Goal: Information Seeking & Learning: Learn about a topic

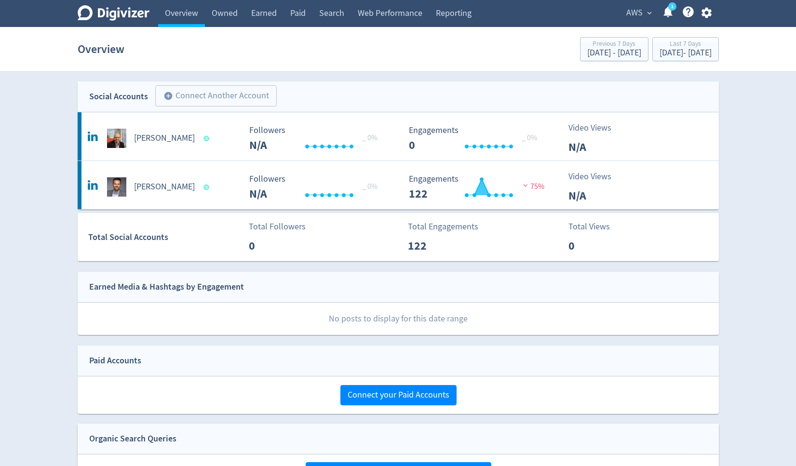
click at [638, 11] on span "AWS" at bounding box center [634, 12] width 16 height 15
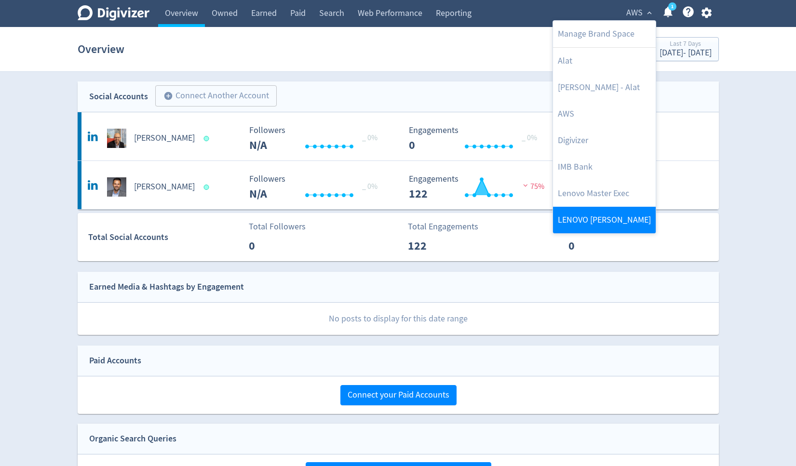
click at [596, 217] on link "LENOVO [PERSON_NAME]" at bounding box center [604, 220] width 103 height 27
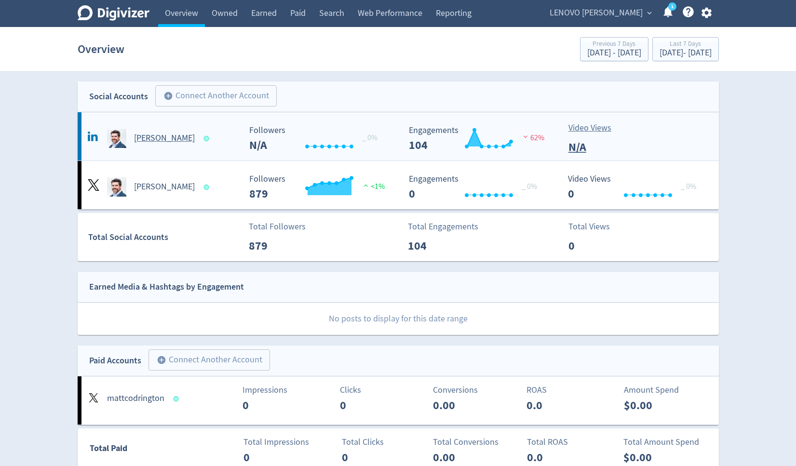
click at [155, 143] on h5 "[PERSON_NAME]" at bounding box center [164, 139] width 61 height 12
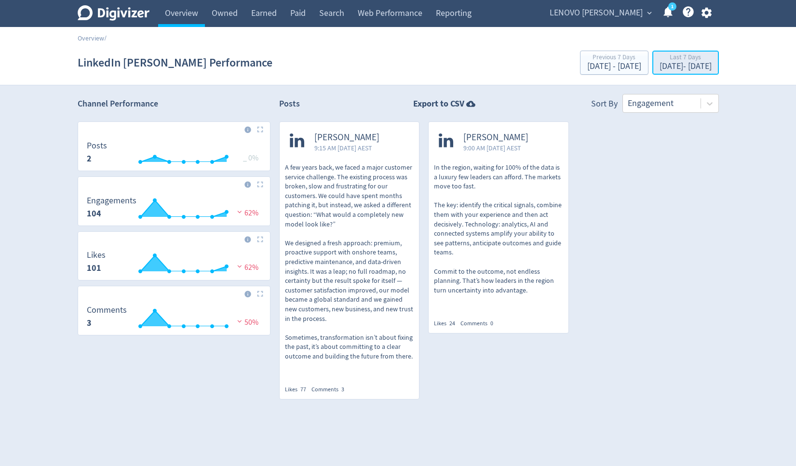
click at [659, 59] on div "Last 7 Days" at bounding box center [685, 58] width 52 height 8
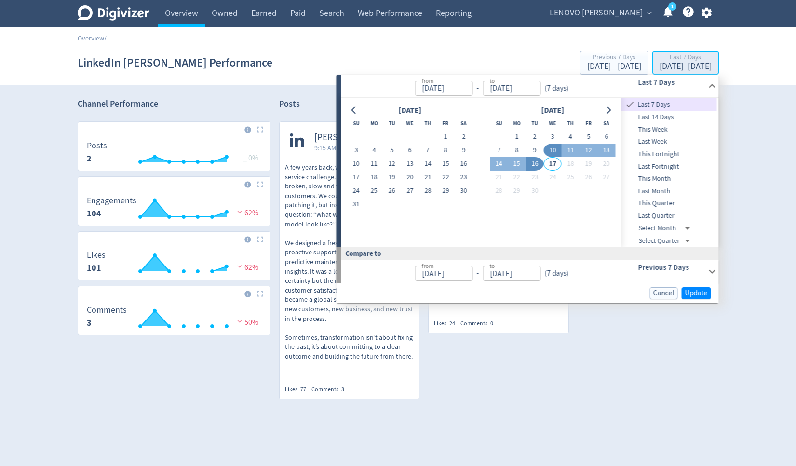
type input "[DATE]"
click at [645, 120] on span "Last 14 Days" at bounding box center [668, 117] width 95 height 11
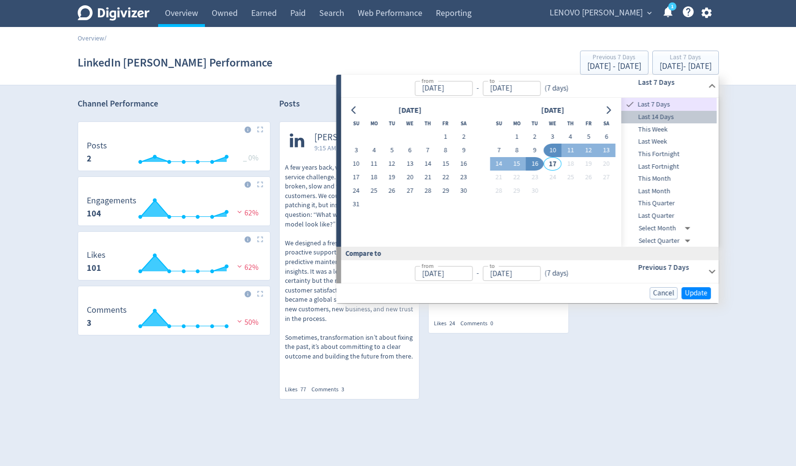
type input "[DATE]"
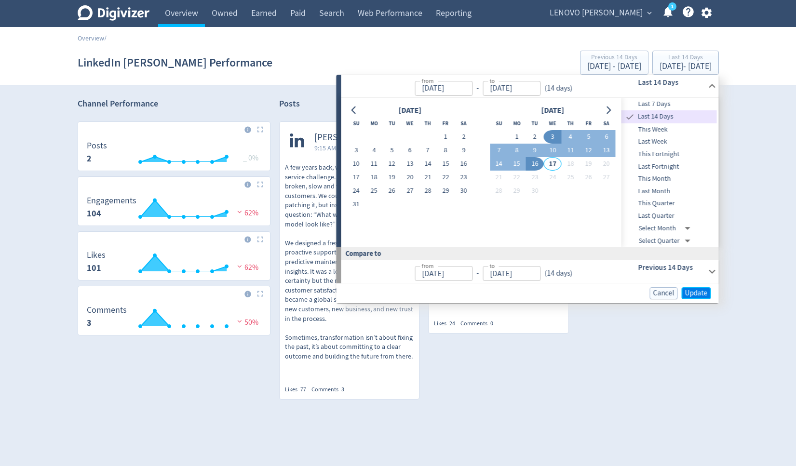
click at [691, 292] on span "Update" at bounding box center [696, 293] width 23 height 7
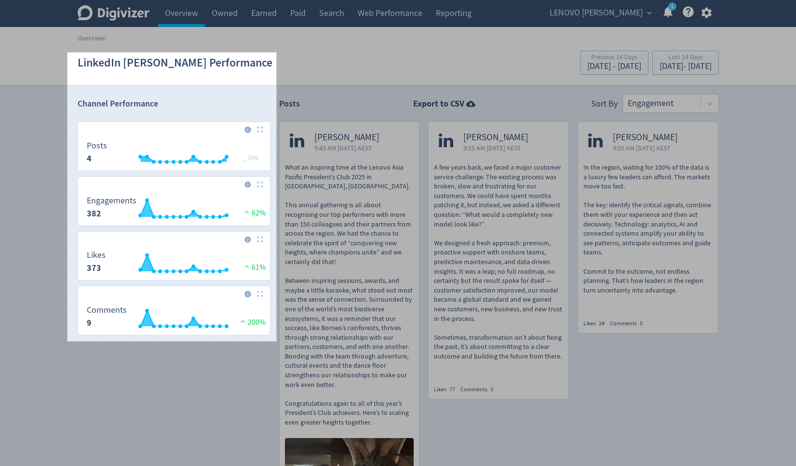
drag, startPoint x: 67, startPoint y: 53, endPoint x: 276, endPoint y: 341, distance: 356.2
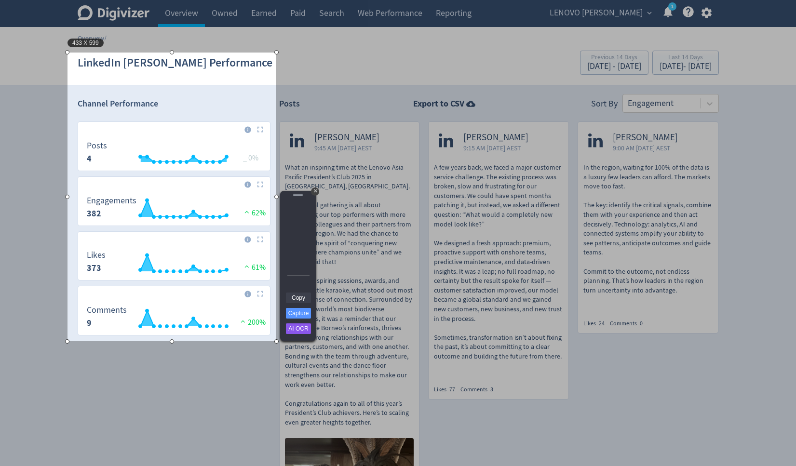
click at [301, 296] on link "Copy" at bounding box center [298, 298] width 25 height 11
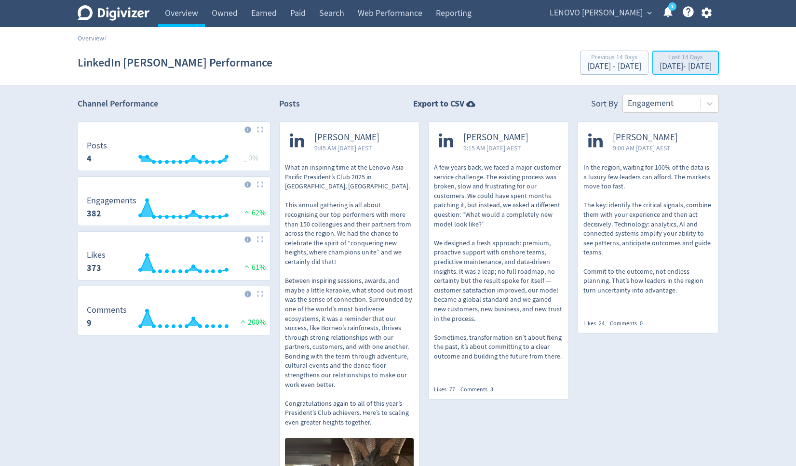
click at [659, 58] on div "Last 14 Days" at bounding box center [685, 58] width 52 height 8
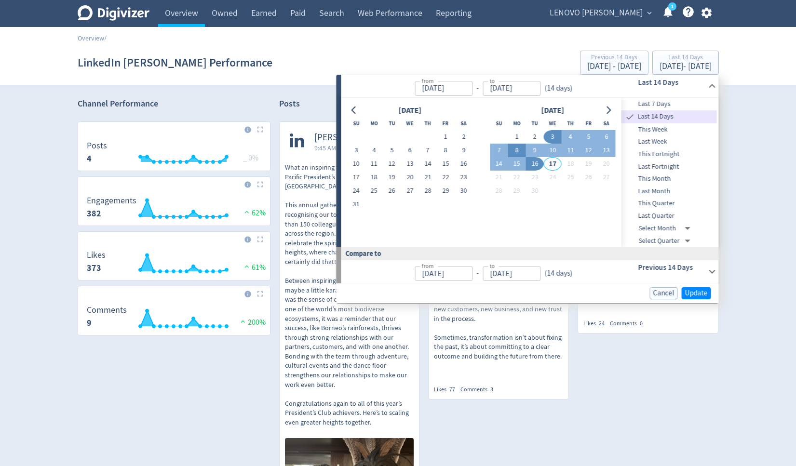
click at [519, 150] on button "8" at bounding box center [516, 150] width 18 height 13
type input "Sep 08, 2025"
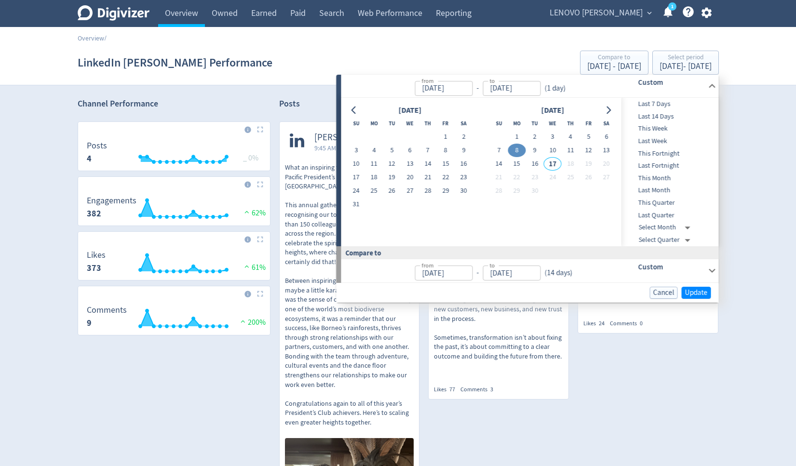
click at [518, 150] on button "8" at bounding box center [516, 150] width 18 height 13
type input "Sep 07, 2025"
click at [535, 160] on button "16" at bounding box center [535, 163] width 18 height 13
type input "[DATE]"
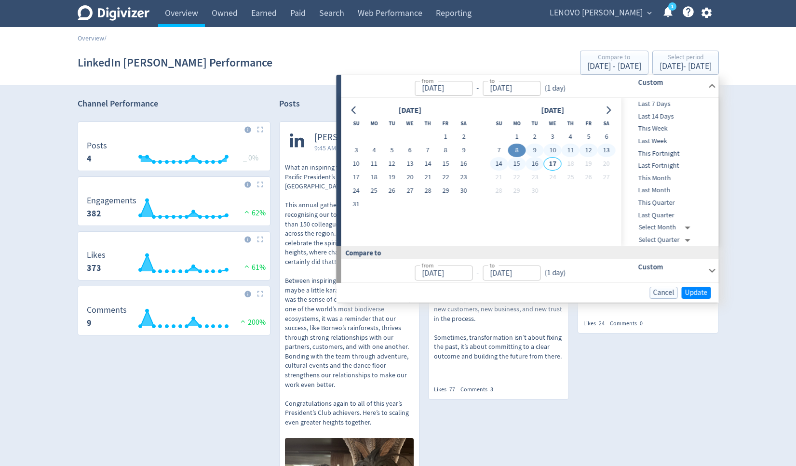
type input "[DATE]"
click at [512, 150] on button "8" at bounding box center [516, 150] width 18 height 13
type input "Sep 08, 2025"
click at [532, 163] on button "16" at bounding box center [535, 163] width 18 height 13
type input "[DATE]"
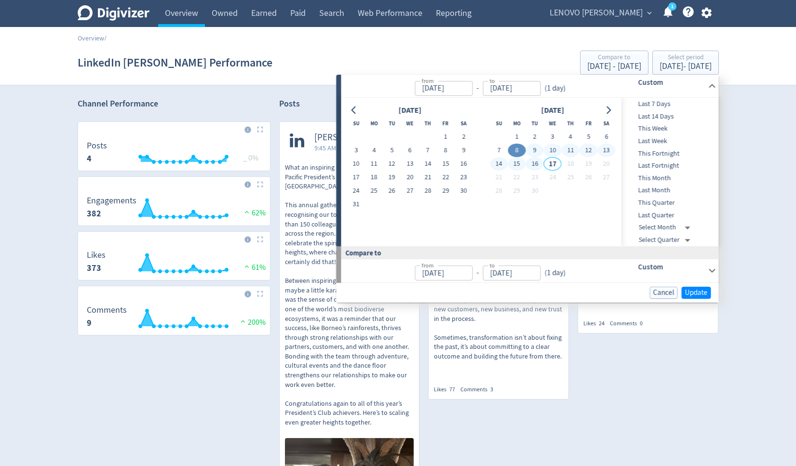
type input "Aug 30, 2025"
click at [691, 290] on span "Update" at bounding box center [696, 292] width 23 height 7
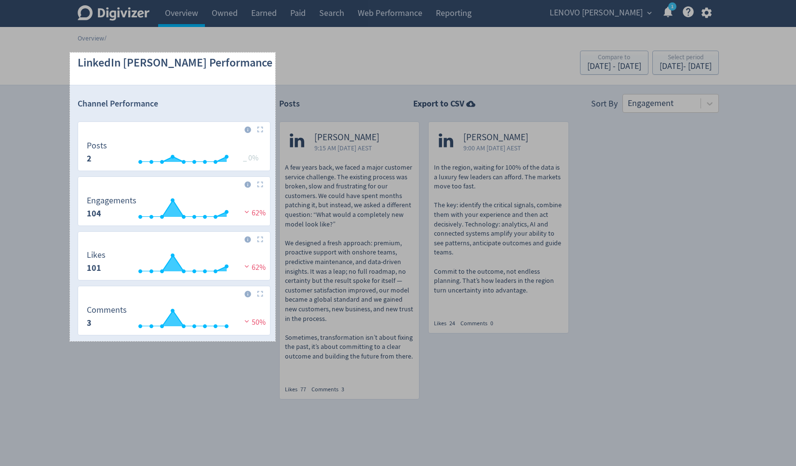
drag, startPoint x: 70, startPoint y: 53, endPoint x: 275, endPoint y: 341, distance: 354.2
click at [275, 341] on div "426 X 599" at bounding box center [398, 249] width 796 height 499
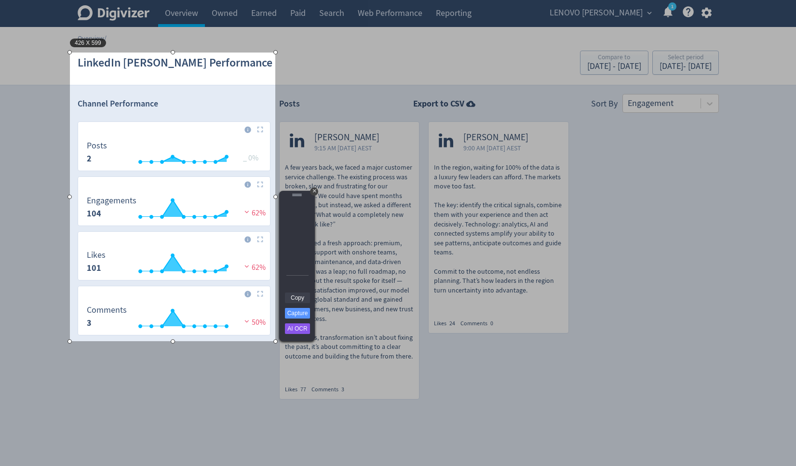
click at [302, 299] on link "Copy" at bounding box center [297, 298] width 25 height 11
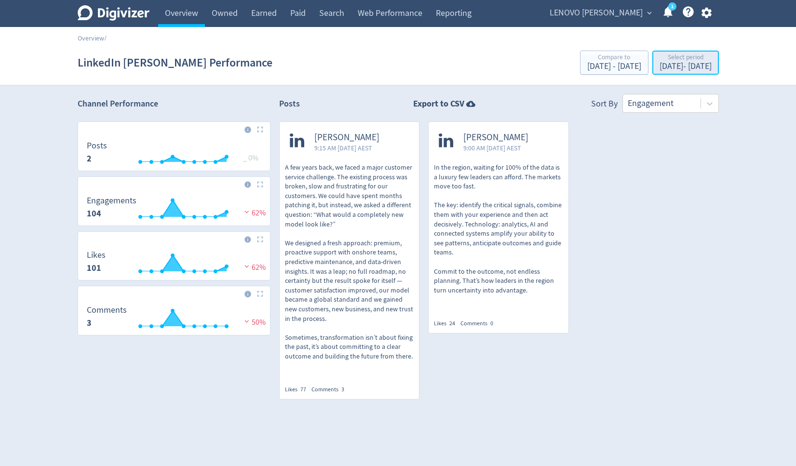
click at [670, 66] on div "Sep 8, 2025 - Sep 16, 2025" at bounding box center [685, 66] width 52 height 9
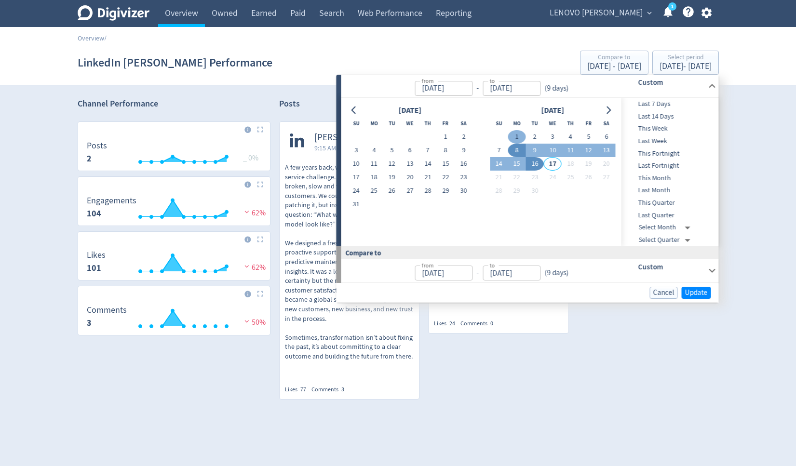
click at [520, 137] on button "1" at bounding box center [516, 136] width 18 height 13
type input "Sep 01, 2025"
click at [536, 162] on button "16" at bounding box center [535, 163] width 18 height 13
type input "[DATE]"
type input "Aug 16, 2025"
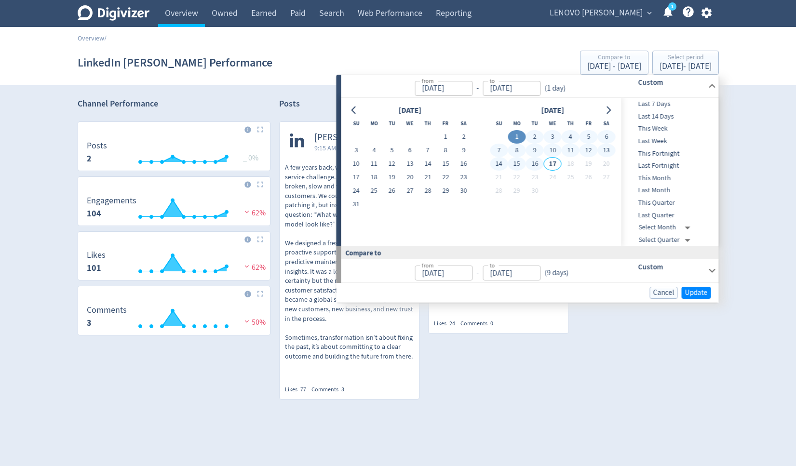
type input "[DATE]"
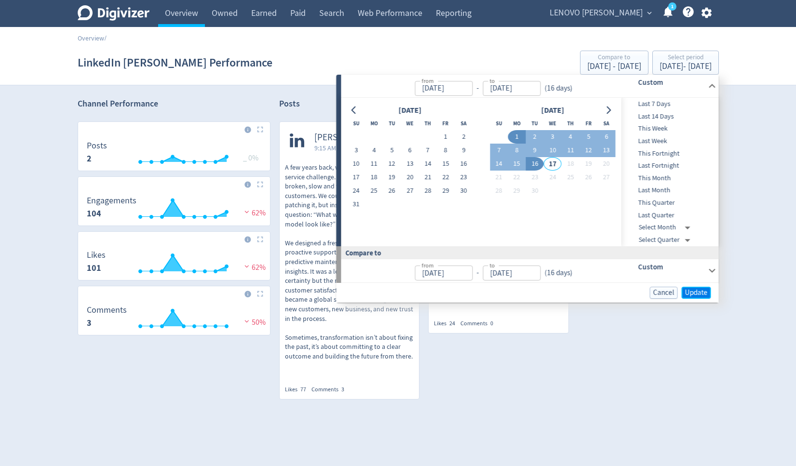
click at [706, 290] on span "Update" at bounding box center [696, 292] width 23 height 7
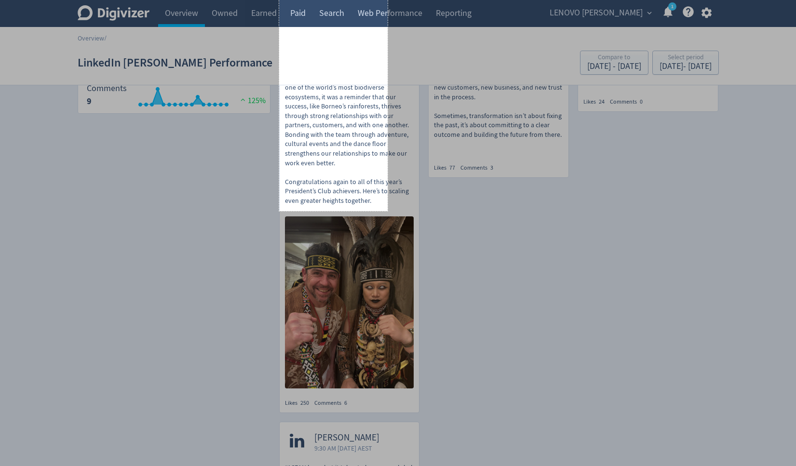
scroll to position [225, 0]
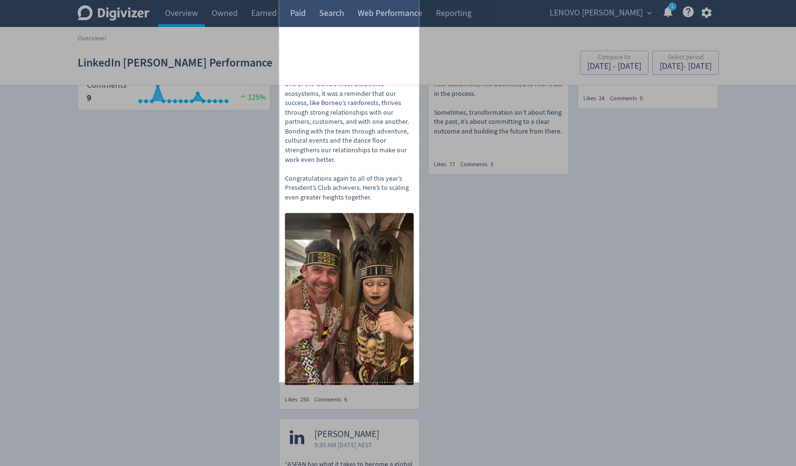
drag, startPoint x: 279, startPoint y: 103, endPoint x: 419, endPoint y: 382, distance: 312.5
click at [419, 382] on div "290 X 1009" at bounding box center [398, 296] width 796 height 1042
click at [443, 342] on link "Copy" at bounding box center [440, 339] width 25 height 11
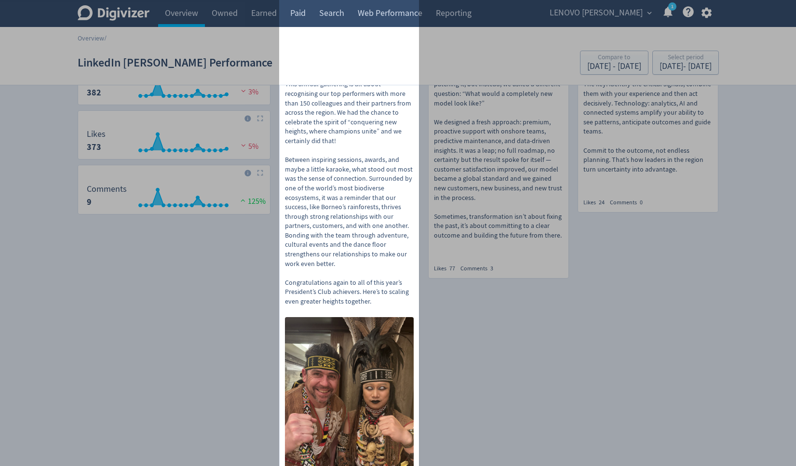
scroll to position [141, 0]
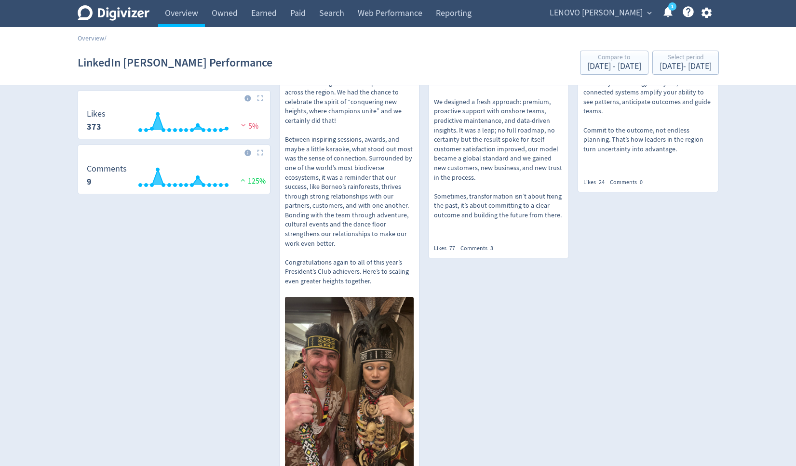
click at [600, 11] on span "LENOVO [PERSON_NAME]" at bounding box center [595, 12] width 93 height 15
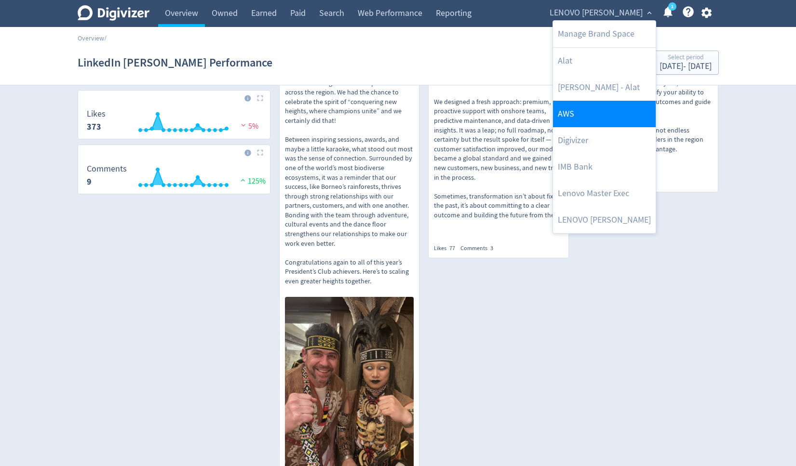
click at [582, 106] on link "AWS" at bounding box center [604, 114] width 103 height 27
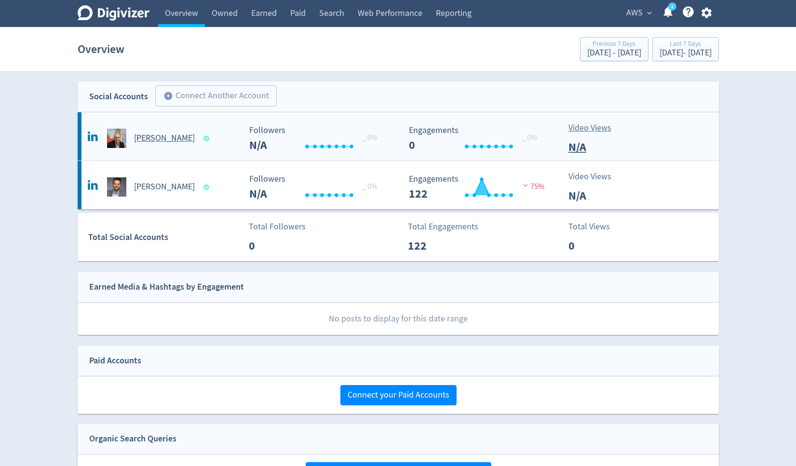
click at [160, 136] on h5 "[PERSON_NAME]" at bounding box center [164, 139] width 61 height 12
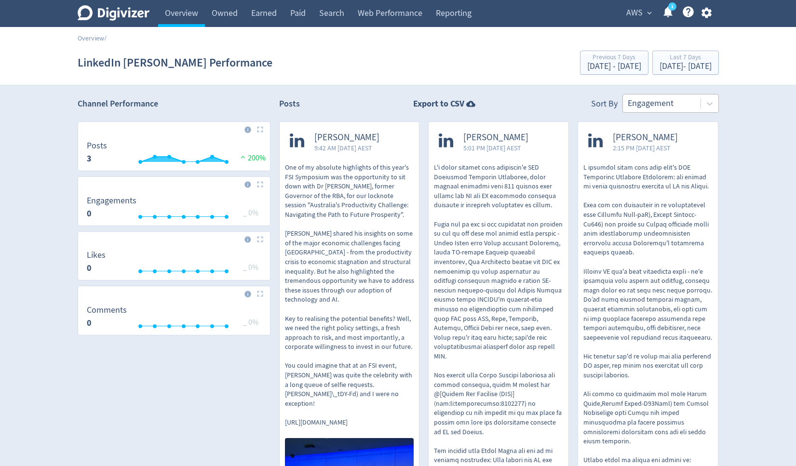
click at [657, 103] on div at bounding box center [661, 103] width 68 height 14
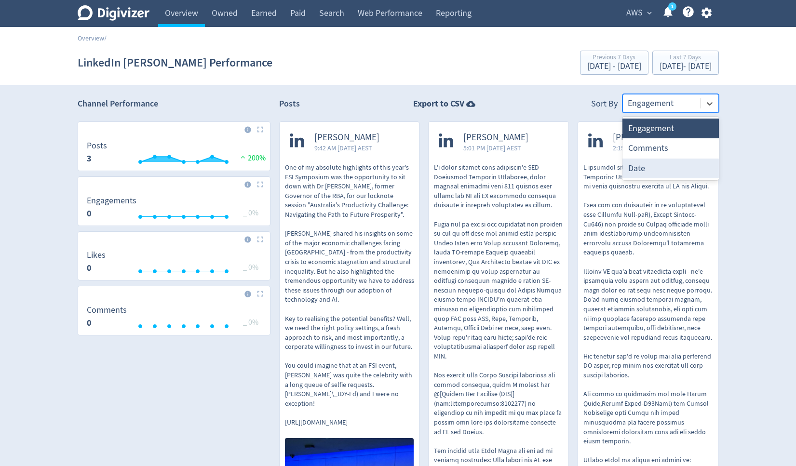
click at [650, 170] on div "Date" at bounding box center [670, 169] width 96 height 20
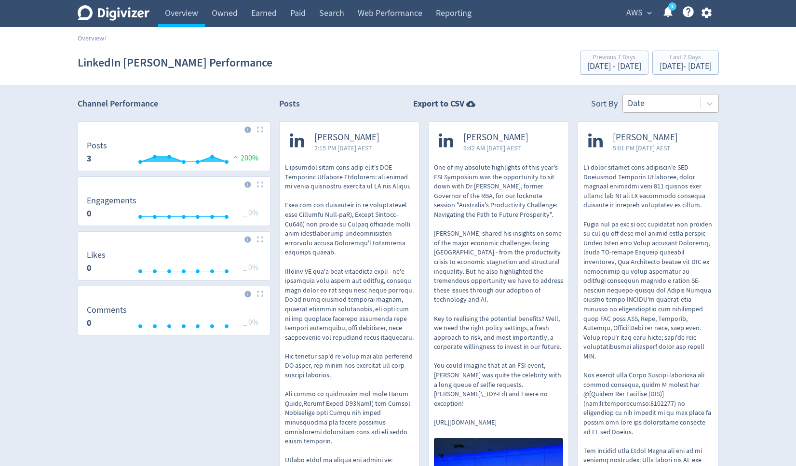
click at [661, 105] on div at bounding box center [661, 103] width 68 height 14
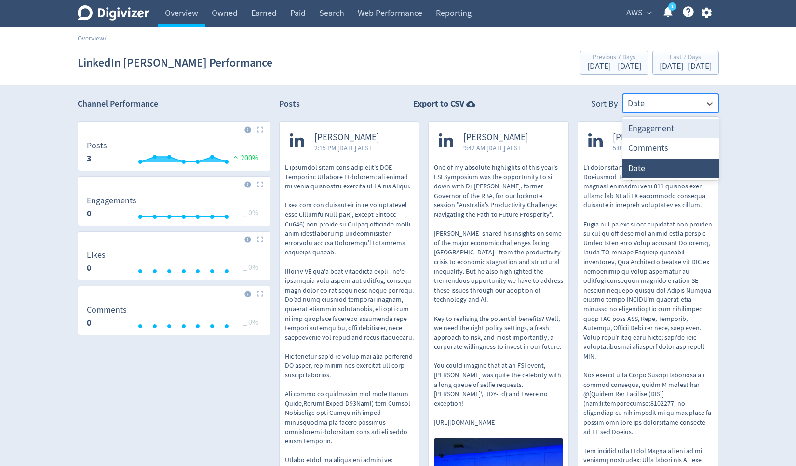
click at [656, 130] on div "Engagement" at bounding box center [670, 129] width 96 height 20
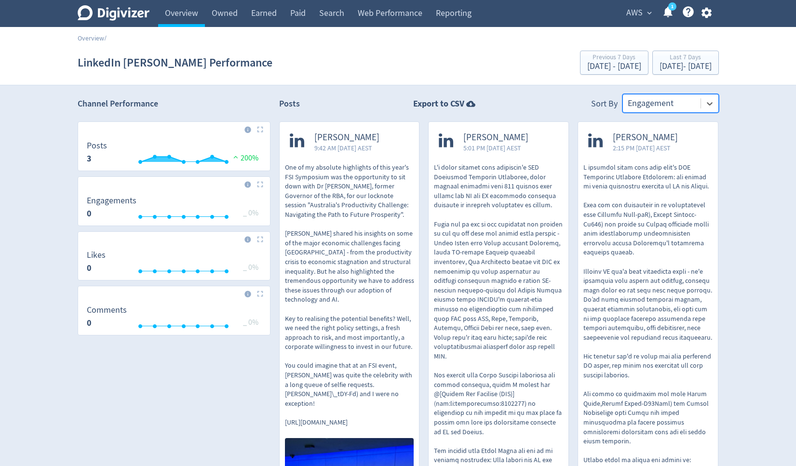
click at [642, 11] on button "AWS expand_more" at bounding box center [638, 12] width 31 height 15
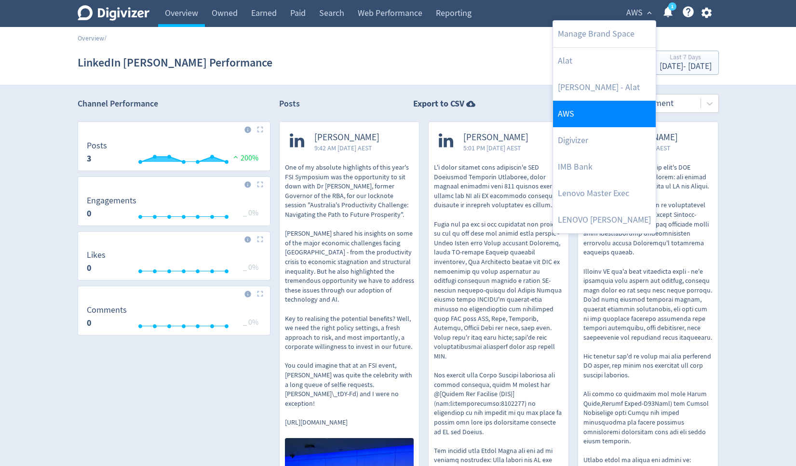
click at [591, 108] on link "AWS" at bounding box center [604, 114] width 103 height 27
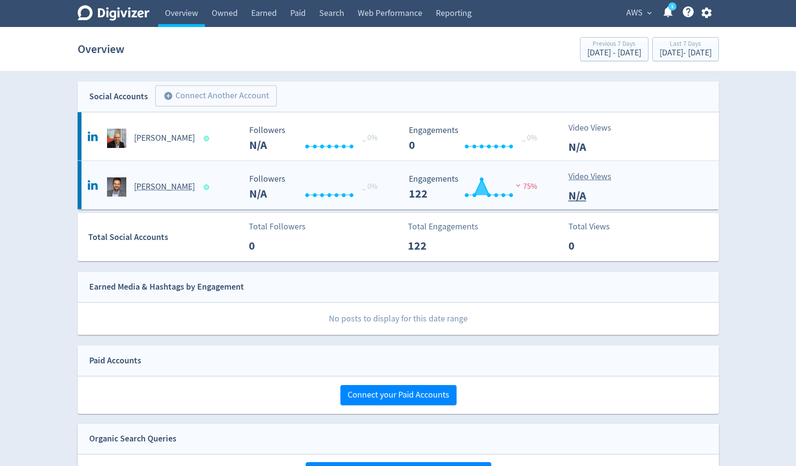
click at [175, 183] on h5 "[PERSON_NAME]" at bounding box center [164, 187] width 61 height 12
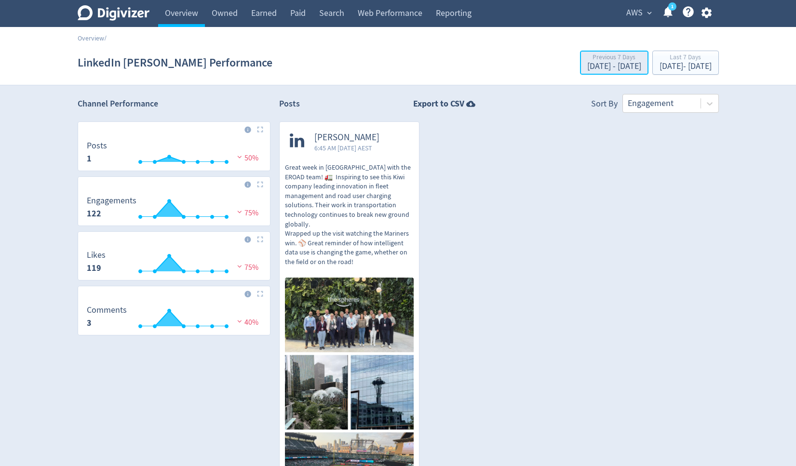
click at [587, 67] on div "Sep 3, 2025 - Sep 9, 2025" at bounding box center [614, 66] width 54 height 9
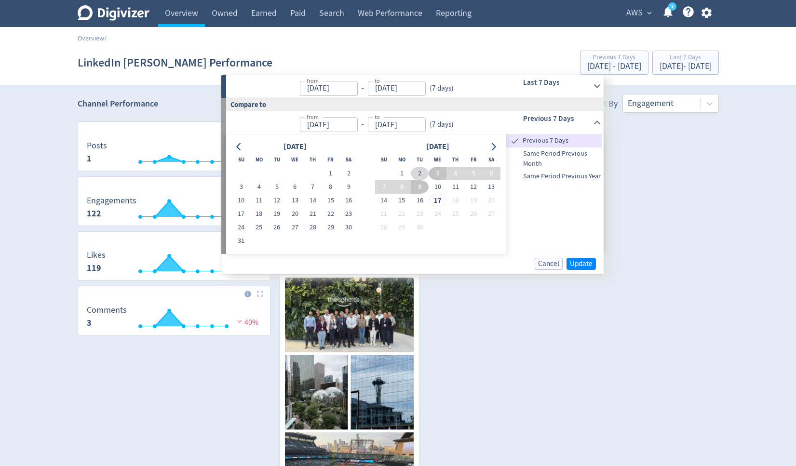
click at [420, 173] on button "2" at bounding box center [420, 173] width 18 height 13
type input "[DATE]"
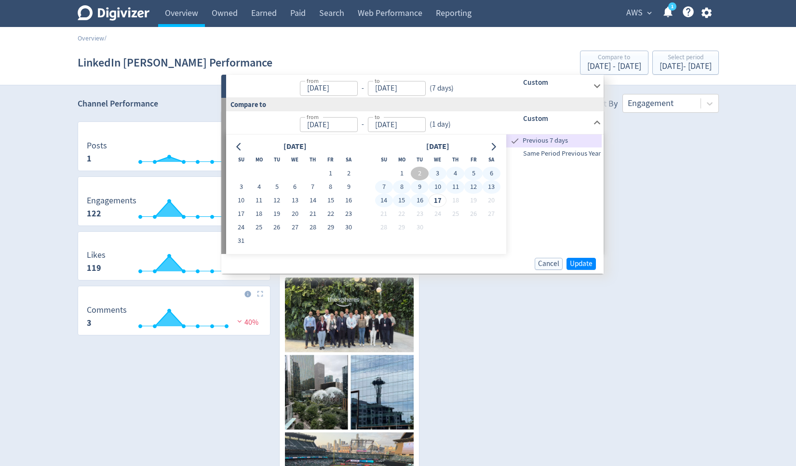
click at [422, 200] on button "16" at bounding box center [420, 200] width 18 height 13
type input "[DATE]"
click at [575, 261] on span "Update" at bounding box center [581, 263] width 23 height 7
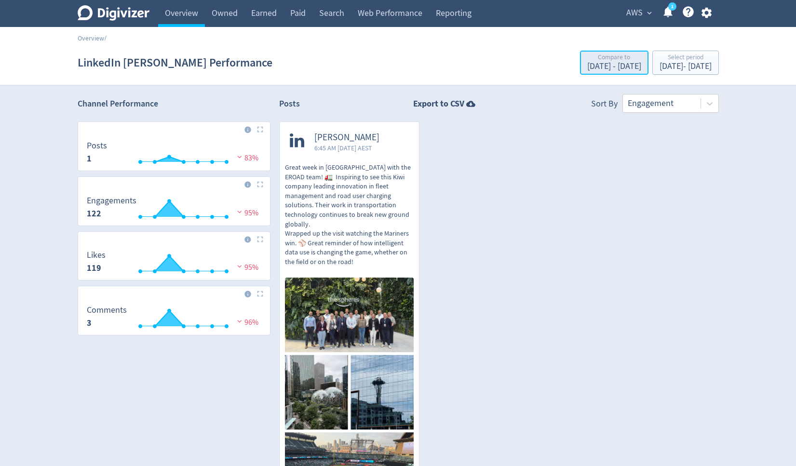
click at [587, 65] on div "Sep 2, 2025 - Sep 16, 2025" at bounding box center [614, 66] width 54 height 9
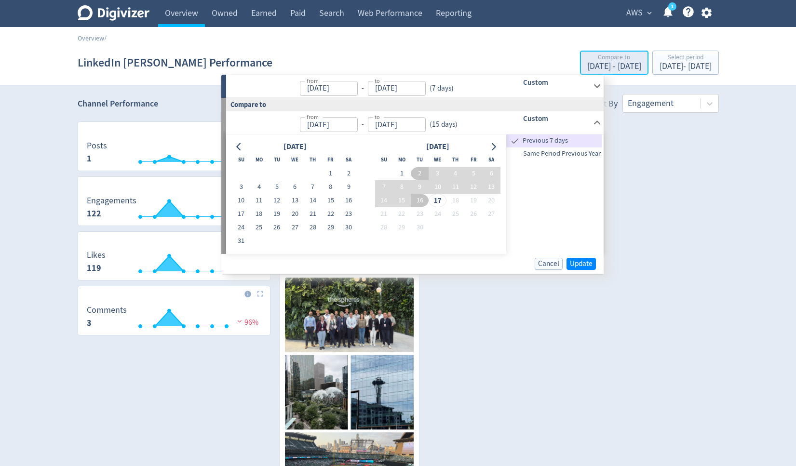
click at [587, 65] on div "Sep 2, 2025 - Sep 16, 2025" at bounding box center [614, 66] width 54 height 9
click at [331, 51] on div "LinkedIn Manuel Bohnet Performance Compare to Sep 2, 2025 - Sep 16, 2025 Select…" at bounding box center [398, 62] width 641 height 31
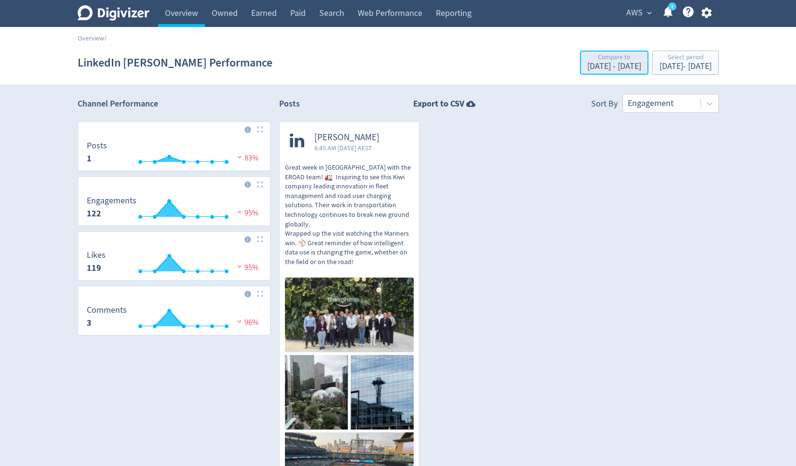
click at [587, 60] on div "Compare to" at bounding box center [614, 58] width 54 height 8
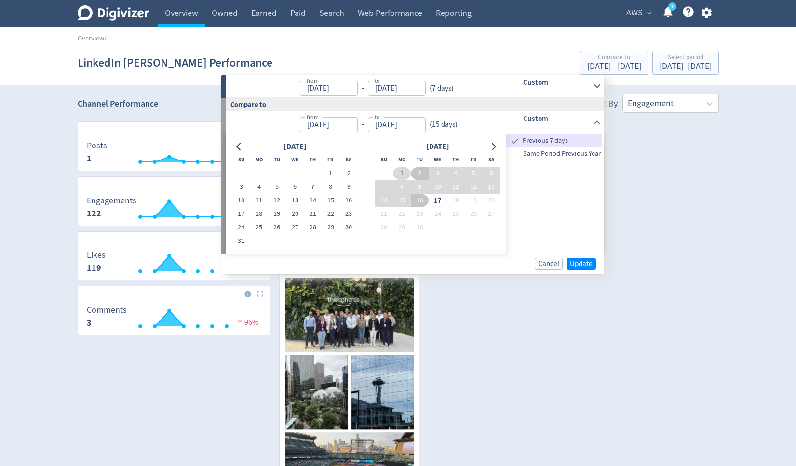
click at [402, 168] on button "1" at bounding box center [402, 173] width 18 height 13
type input "Sep 01, 2025"
click at [423, 201] on button "16" at bounding box center [420, 200] width 18 height 13
type input "[DATE]"
click at [574, 264] on span "Update" at bounding box center [581, 263] width 23 height 7
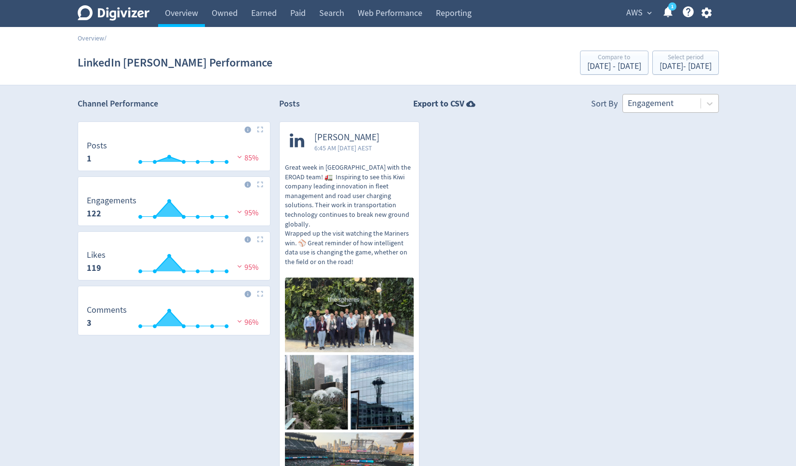
click at [634, 101] on div at bounding box center [661, 103] width 68 height 14
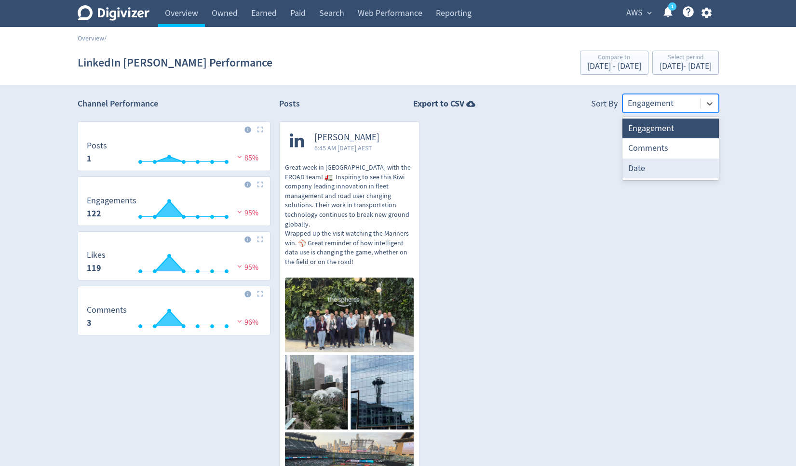
click at [636, 170] on div "Date" at bounding box center [670, 169] width 96 height 20
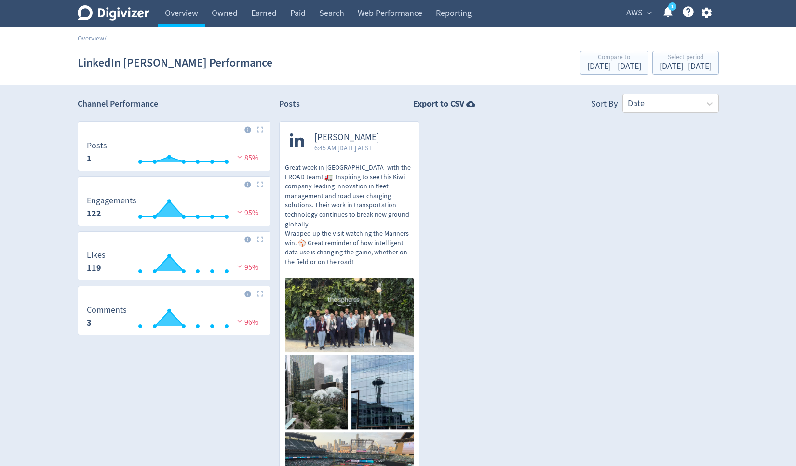
click at [639, 13] on span "AWS" at bounding box center [634, 12] width 16 height 15
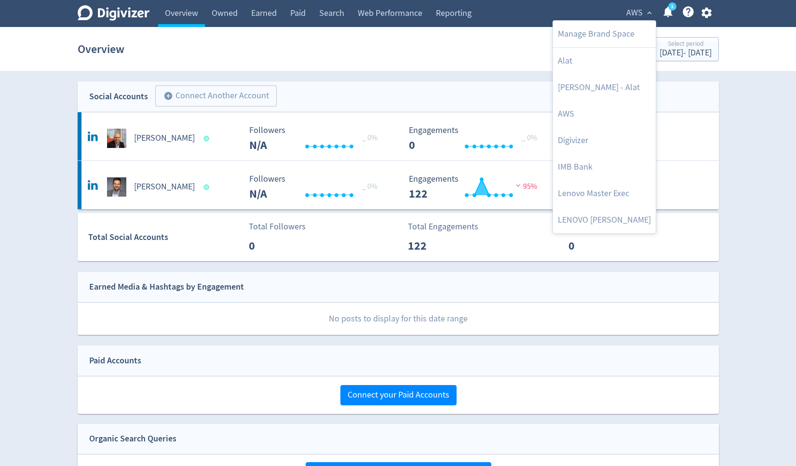
click at [304, 258] on div at bounding box center [398, 233] width 796 height 466
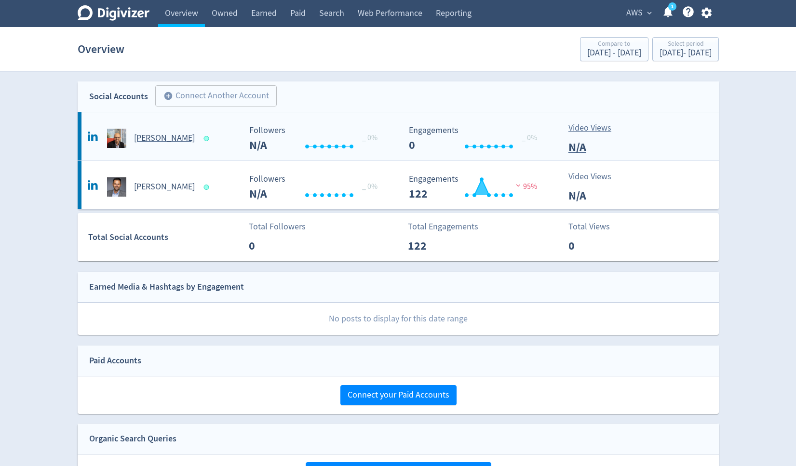
click at [157, 138] on h5 "[PERSON_NAME]" at bounding box center [164, 139] width 61 height 12
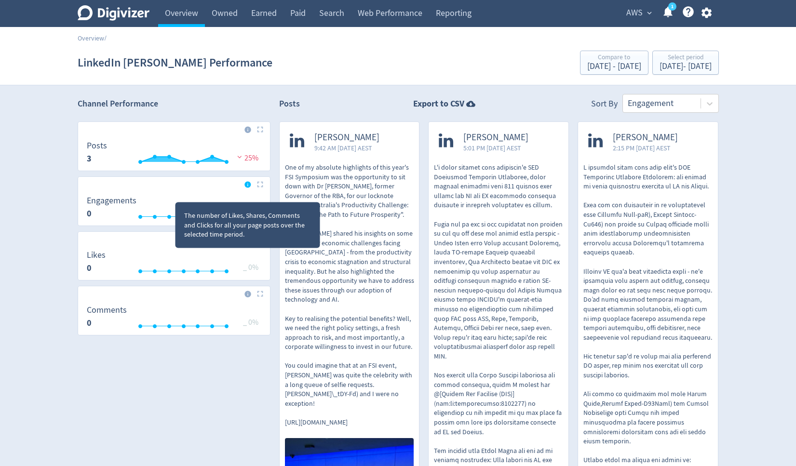
click at [248, 185] on icon at bounding box center [247, 184] width 6 height 6
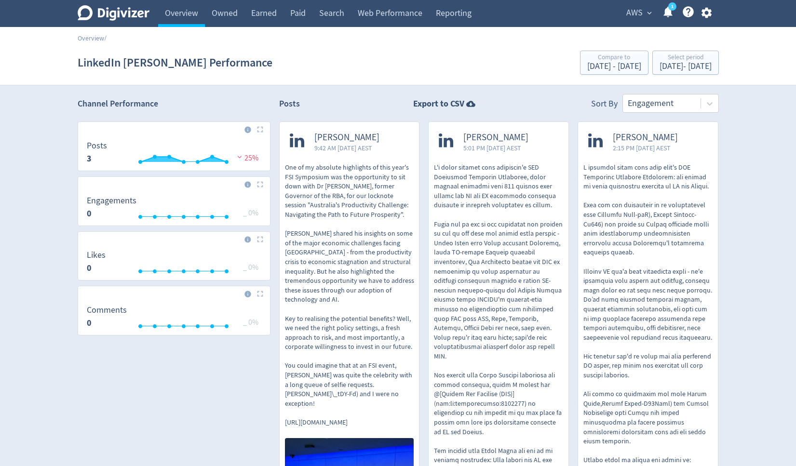
click at [341, 181] on p "One of my absolute highlights of this year's FSI Symposium was the opportunity …" at bounding box center [349, 295] width 129 height 265
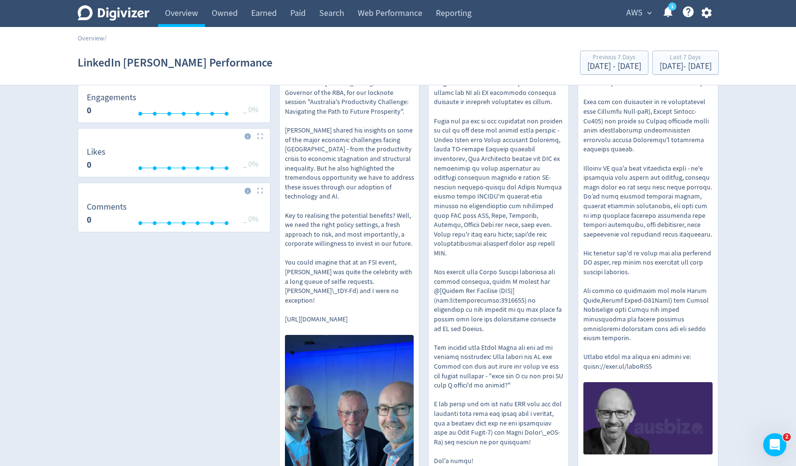
scroll to position [117, 0]
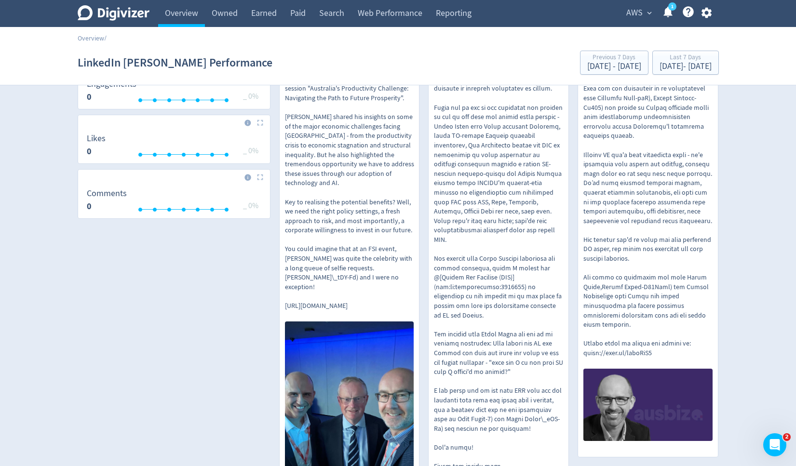
click at [668, 10] on icon "1" at bounding box center [672, 6] width 8 height 8
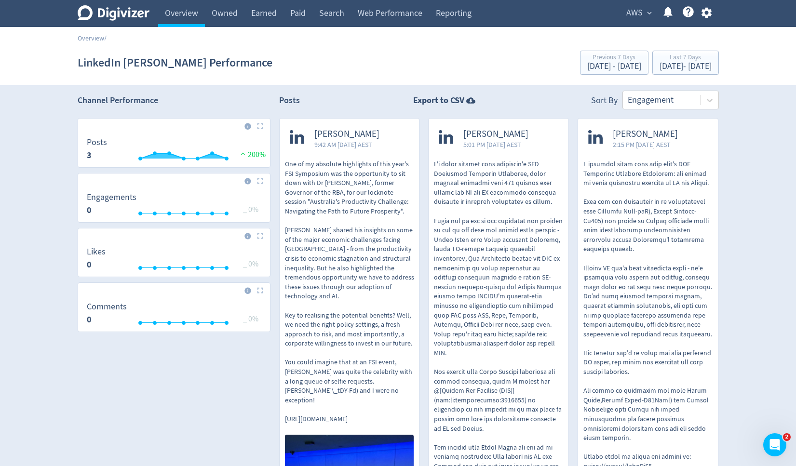
scroll to position [1, 0]
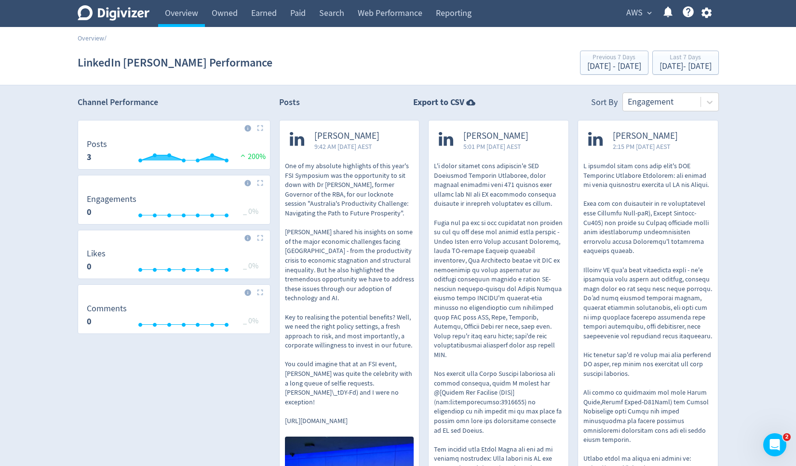
click at [635, 14] on span "AWS" at bounding box center [634, 12] width 16 height 15
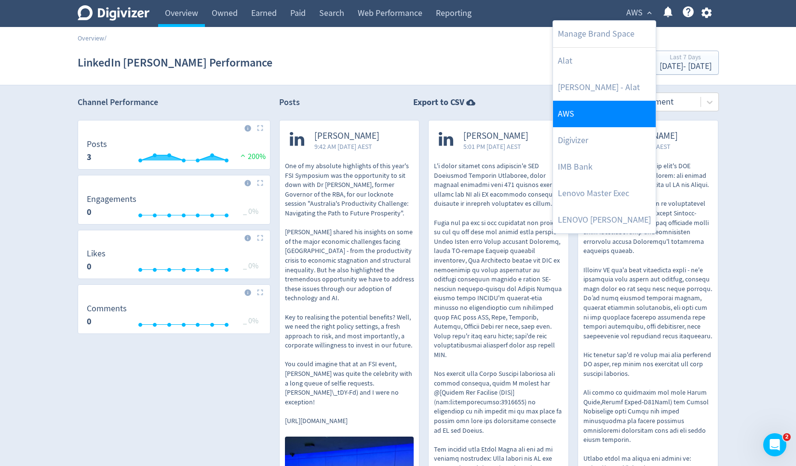
click at [591, 117] on link "AWS" at bounding box center [604, 114] width 103 height 27
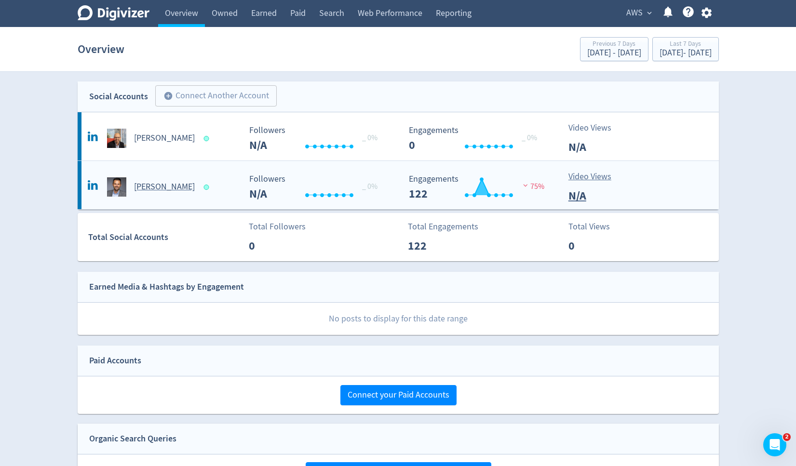
click at [177, 186] on h5 "[PERSON_NAME]" at bounding box center [164, 187] width 61 height 12
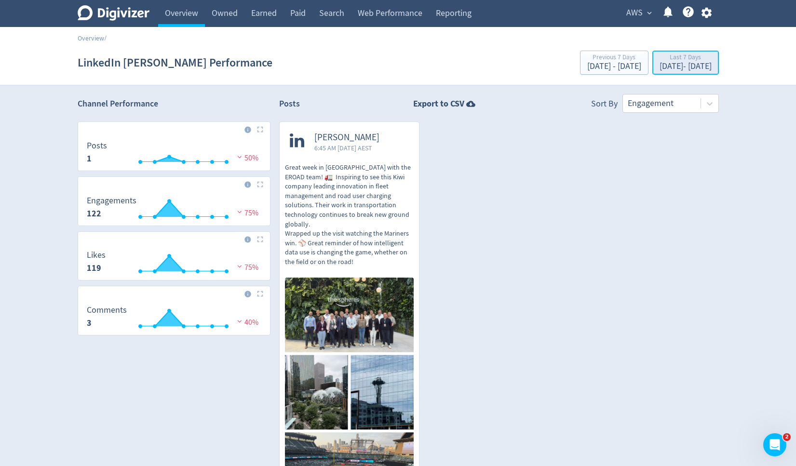
click at [659, 65] on div "[DATE] - [DATE]" at bounding box center [685, 66] width 52 height 9
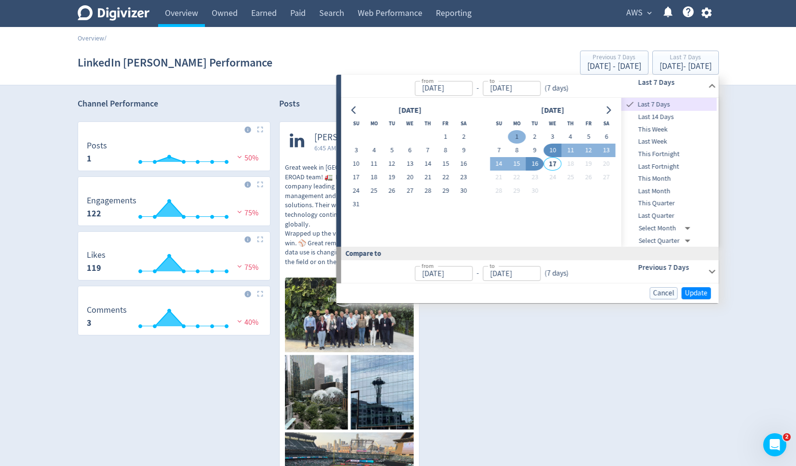
click at [514, 137] on button "1" at bounding box center [516, 136] width 18 height 13
type input "Sep 01, 2025"
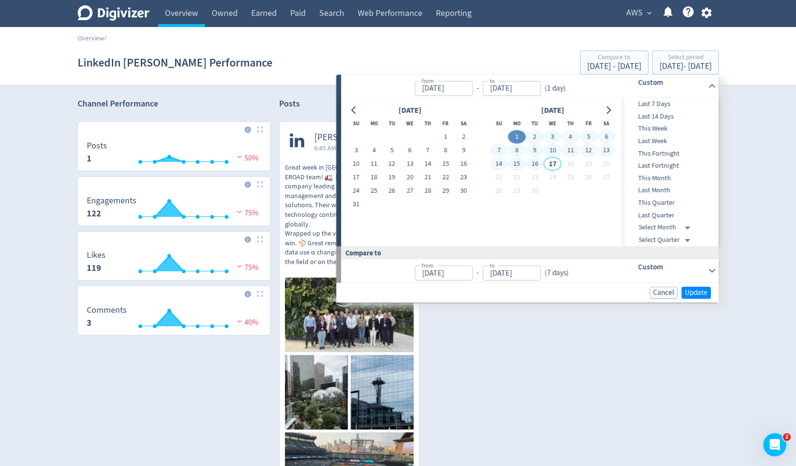
click at [541, 164] on button "16" at bounding box center [535, 163] width 18 height 13
type input "[DATE]"
type input "Aug 16, 2025"
type input "[DATE]"
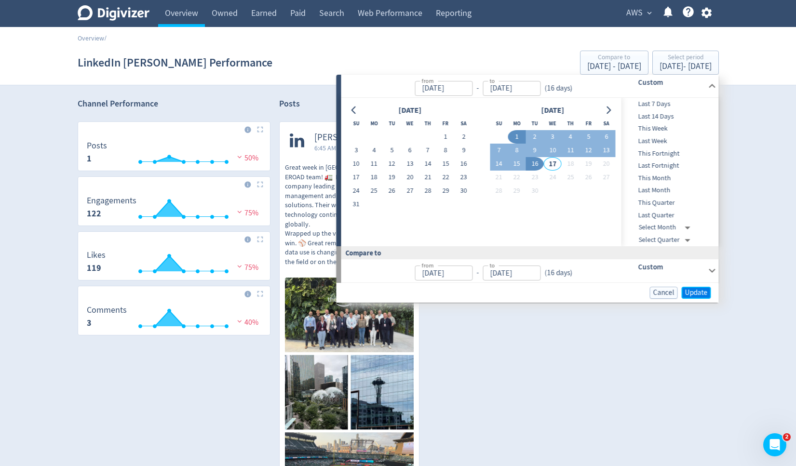
click at [696, 294] on span "Update" at bounding box center [696, 292] width 23 height 7
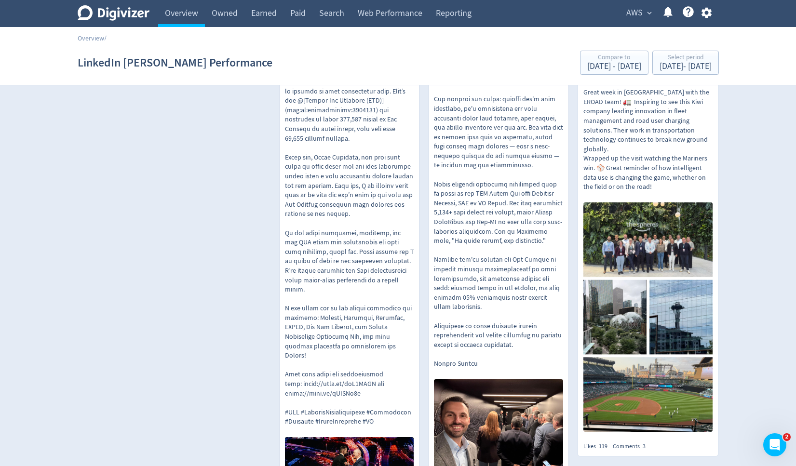
scroll to position [200, 0]
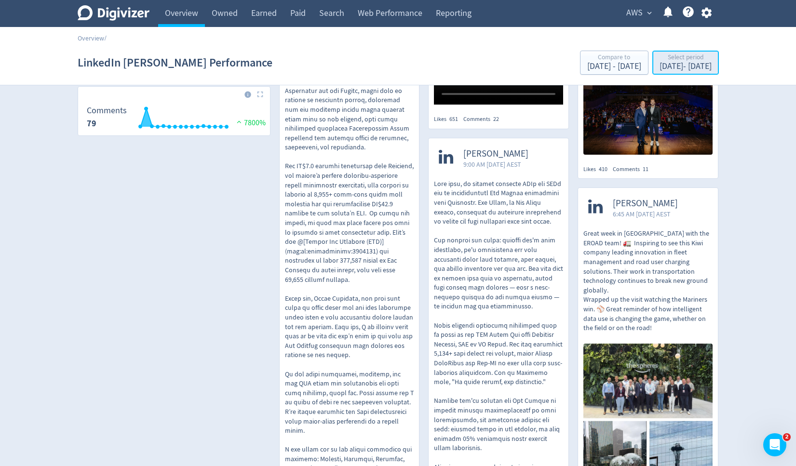
click at [655, 72] on div "Select period Sep 1, 2025 - Sep 16, 2025" at bounding box center [685, 63] width 61 height 20
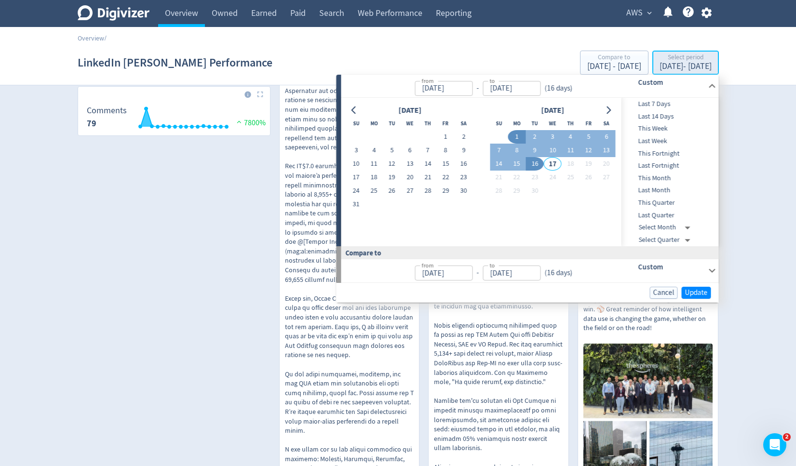
type input "Sep 01, 2025"
type input "[DATE]"
type input "Aug 16, 2025"
type input "[DATE]"
click at [648, 104] on span "Last 7 Days" at bounding box center [668, 104] width 95 height 11
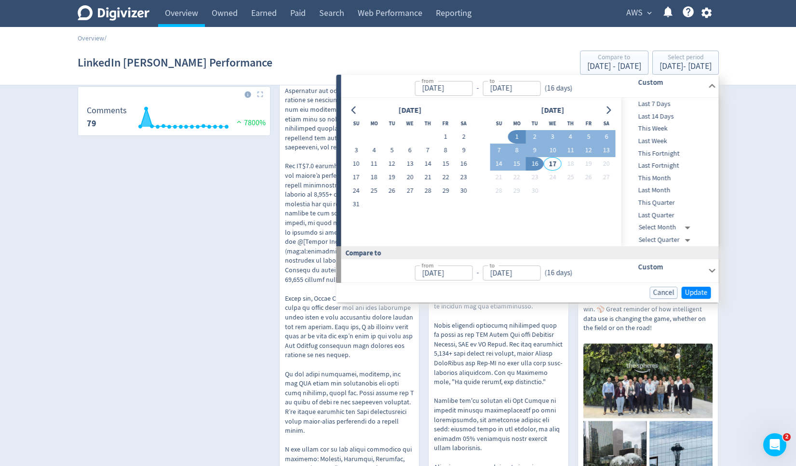
type input "[DATE]"
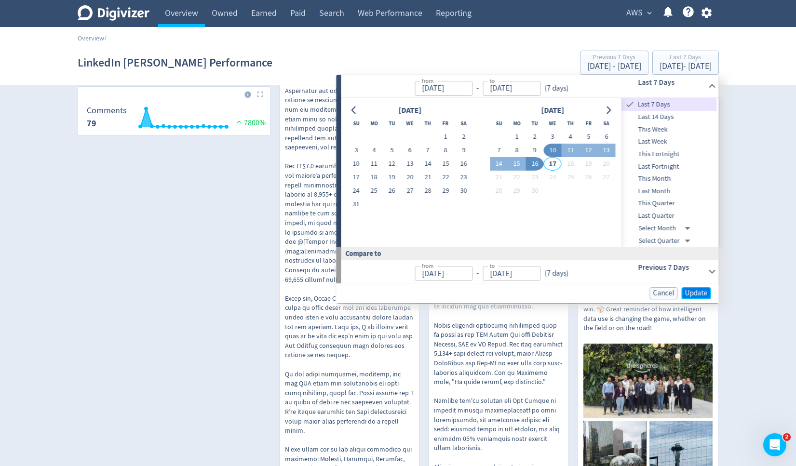
click at [693, 293] on span "Update" at bounding box center [696, 293] width 23 height 7
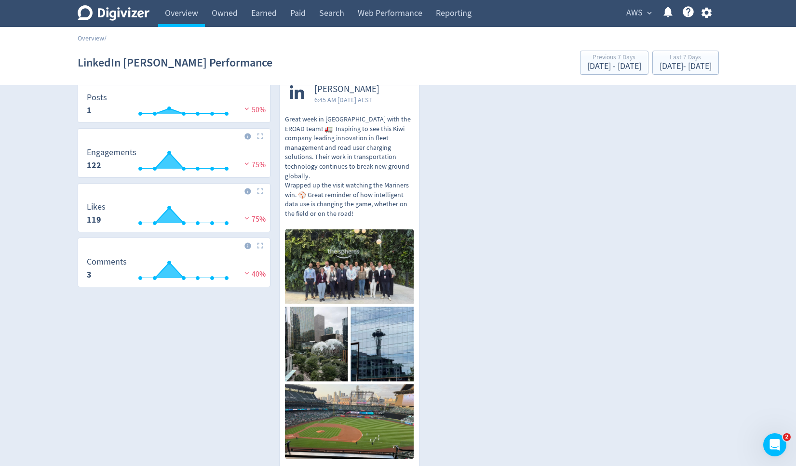
scroll to position [0, 0]
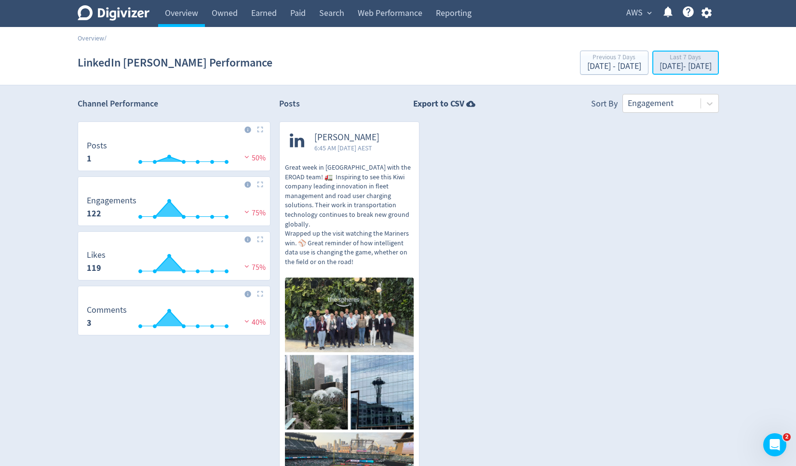
click at [659, 66] on div "[DATE] - [DATE]" at bounding box center [685, 66] width 52 height 9
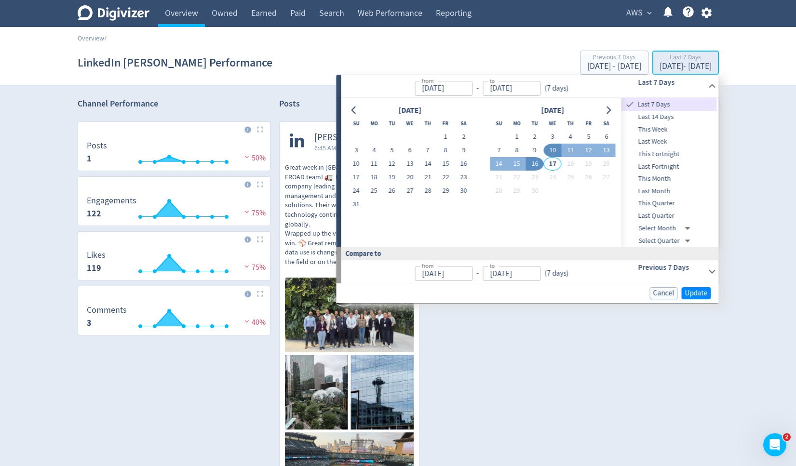
type input "[DATE]"
click at [501, 148] on button "7" at bounding box center [499, 150] width 18 height 13
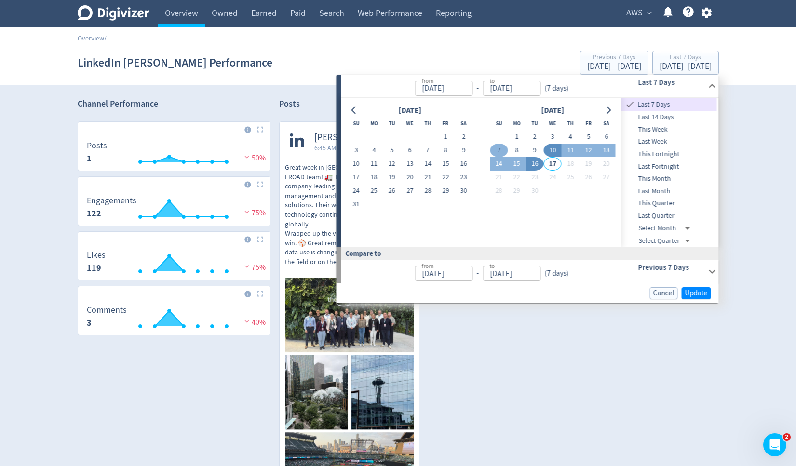
type input "Sep 07, 2025"
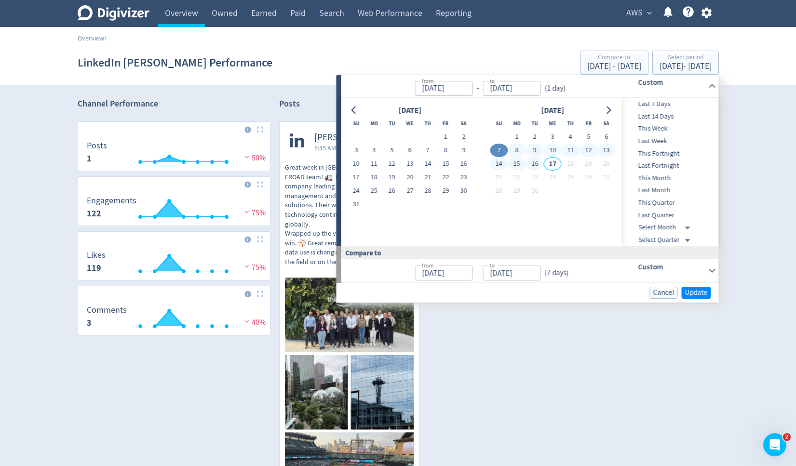
click at [538, 163] on button "16" at bounding box center [535, 163] width 18 height 13
type input "[DATE]"
type input "Aug 28, 2025"
type input "Sep 06, 2025"
click at [692, 287] on button "Update" at bounding box center [695, 293] width 29 height 12
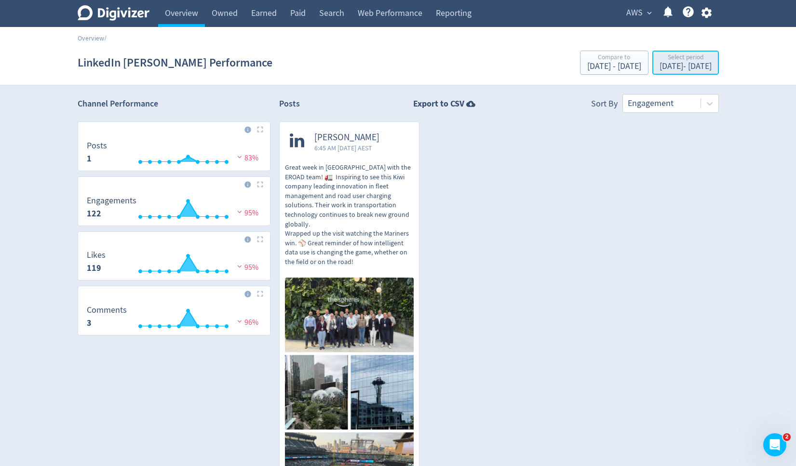
click at [659, 58] on div "Select period" at bounding box center [685, 58] width 52 height 8
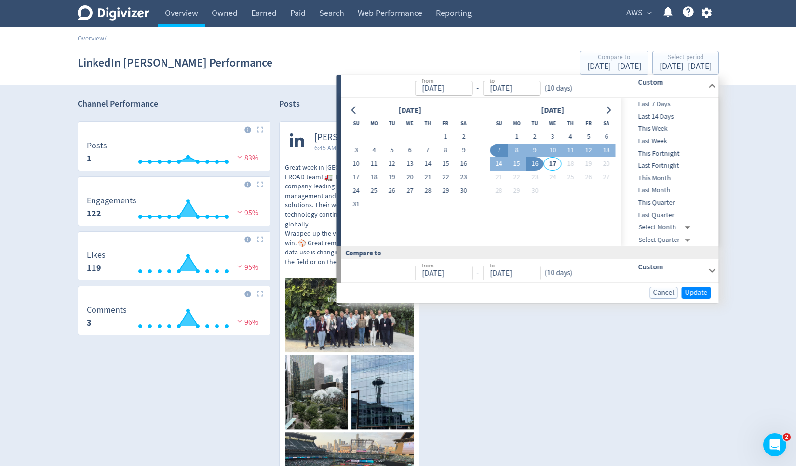
click at [656, 120] on span "Last 14 Days" at bounding box center [668, 116] width 95 height 11
type input "[DATE]"
click at [694, 293] on span "Update" at bounding box center [696, 293] width 23 height 7
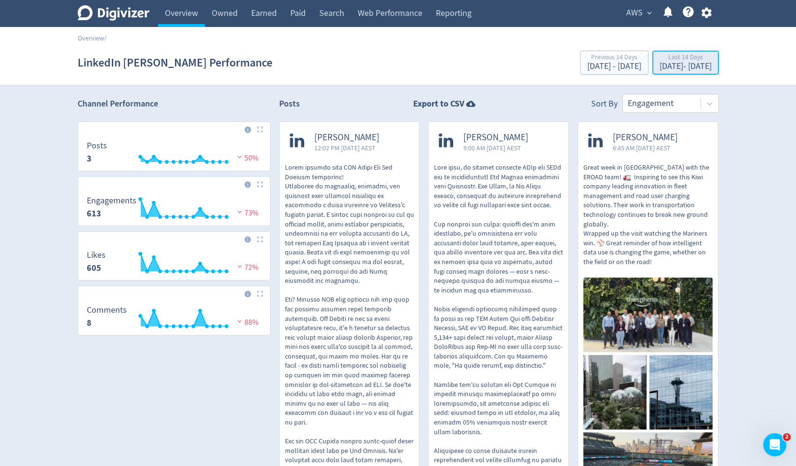
click at [659, 65] on div "Sep 3, 2025 - Sep 16, 2025" at bounding box center [685, 66] width 52 height 9
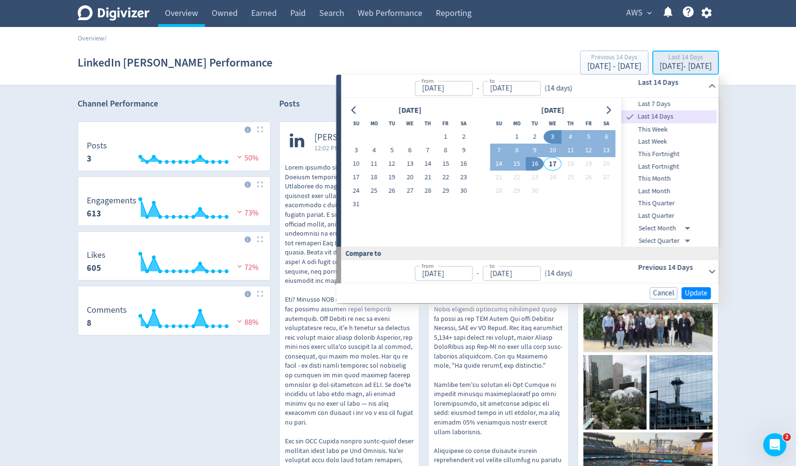
type input "[DATE]"
click at [519, 135] on button "1" at bounding box center [516, 136] width 18 height 13
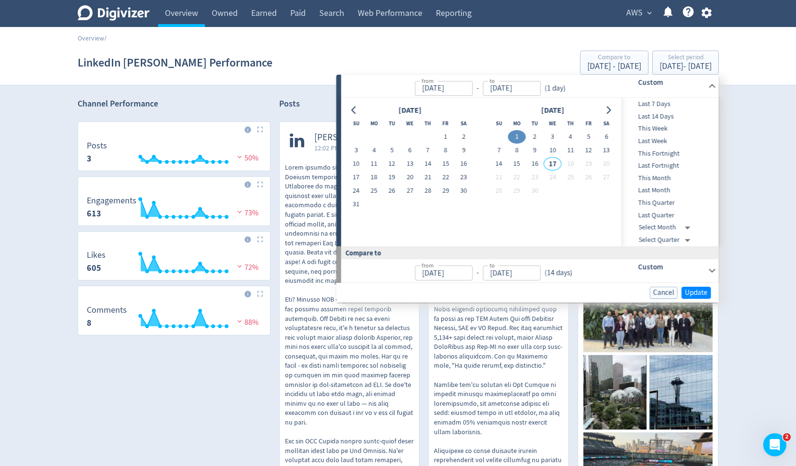
type input "Sep 01, 2025"
click at [536, 163] on button "16" at bounding box center [535, 163] width 18 height 13
type input "[DATE]"
type input "Aug 16, 2025"
type input "[DATE]"
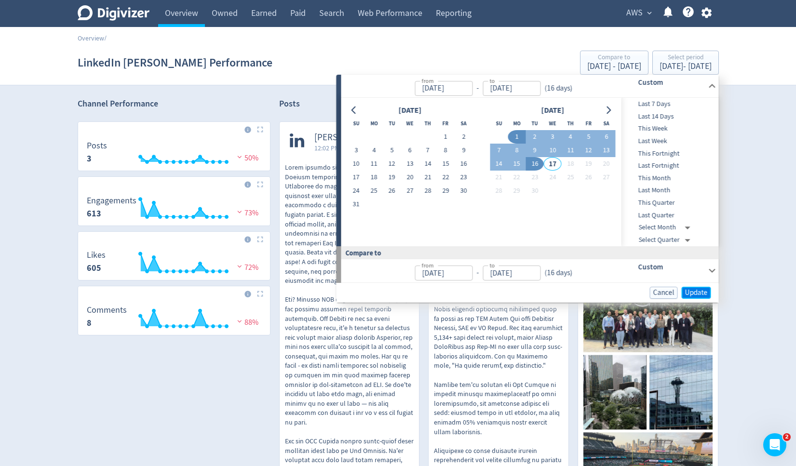
click at [694, 294] on span "Update" at bounding box center [696, 292] width 23 height 7
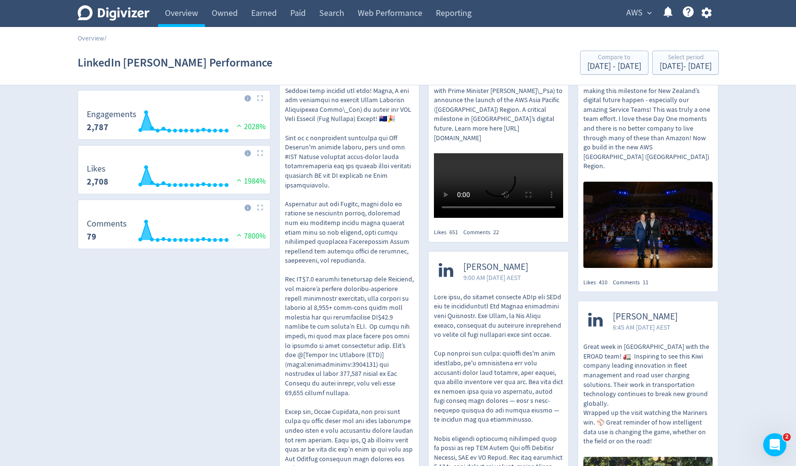
scroll to position [88, 0]
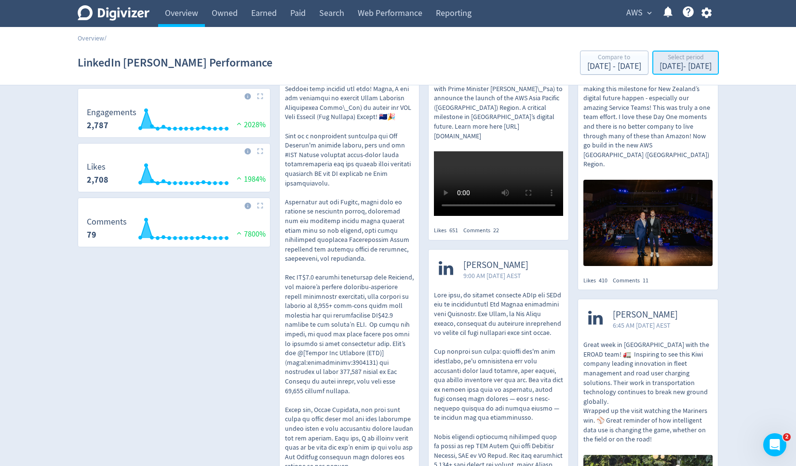
click at [659, 68] on div "Sep 1, 2025 - Sep 16, 2025" at bounding box center [685, 66] width 52 height 9
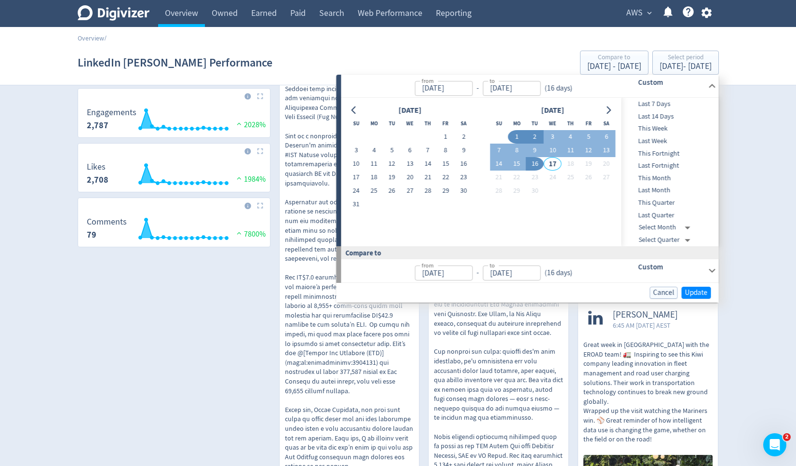
click at [538, 137] on button "2" at bounding box center [535, 136] width 18 height 13
type input "[DATE]"
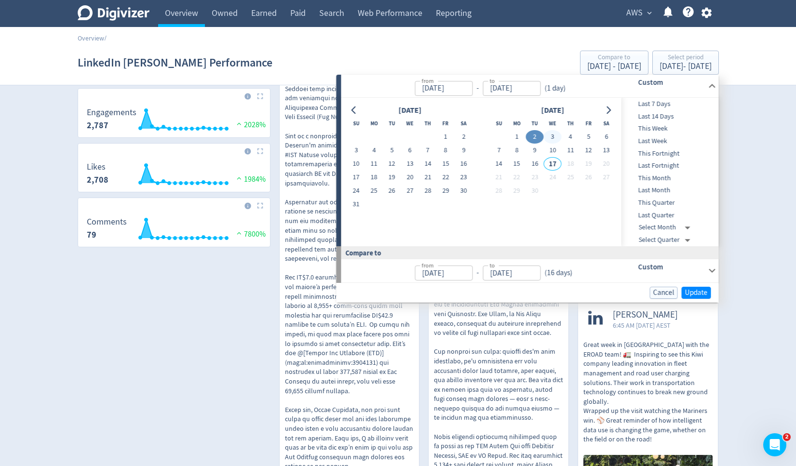
click at [554, 137] on button "3" at bounding box center [553, 136] width 18 height 13
type input "[DATE]"
type input "Sep 01, 2025"
click at [651, 117] on span "Last 14 Days" at bounding box center [668, 116] width 95 height 11
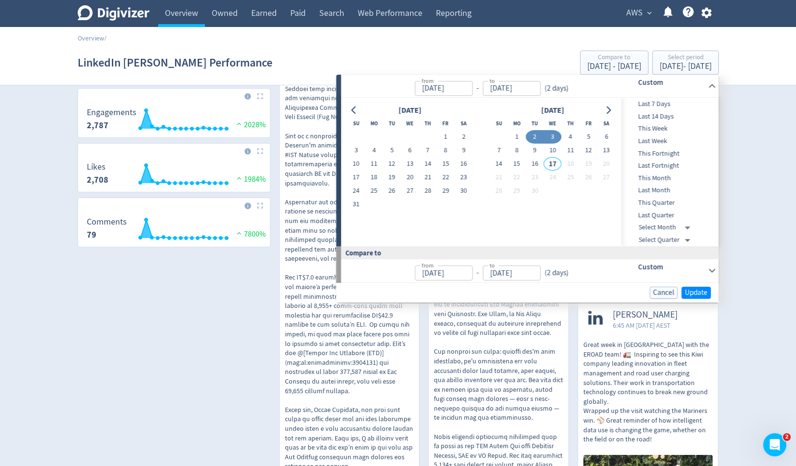
type input "[DATE]"
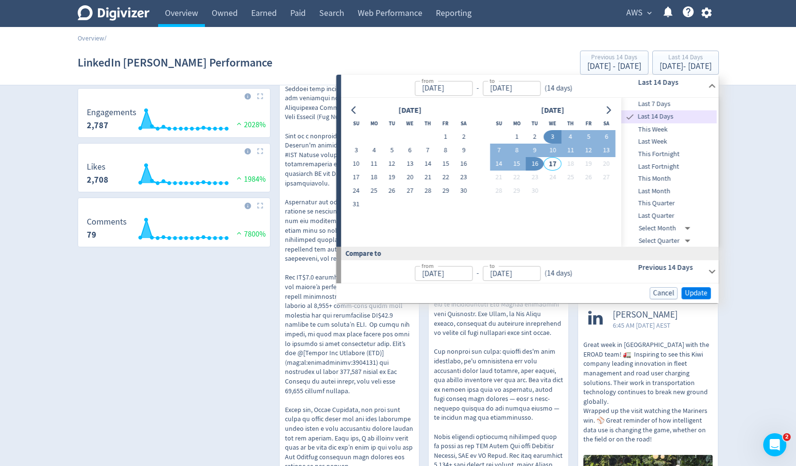
click at [692, 292] on span "Update" at bounding box center [696, 293] width 23 height 7
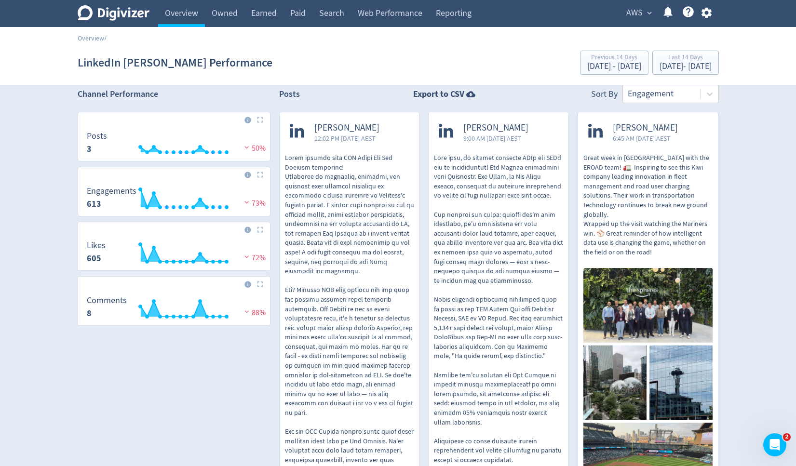
scroll to position [0, 0]
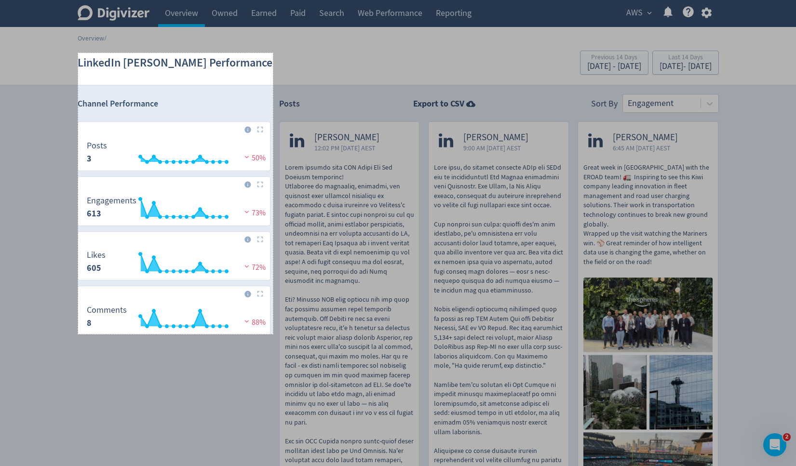
drag, startPoint x: 78, startPoint y: 53, endPoint x: 273, endPoint y: 334, distance: 341.8
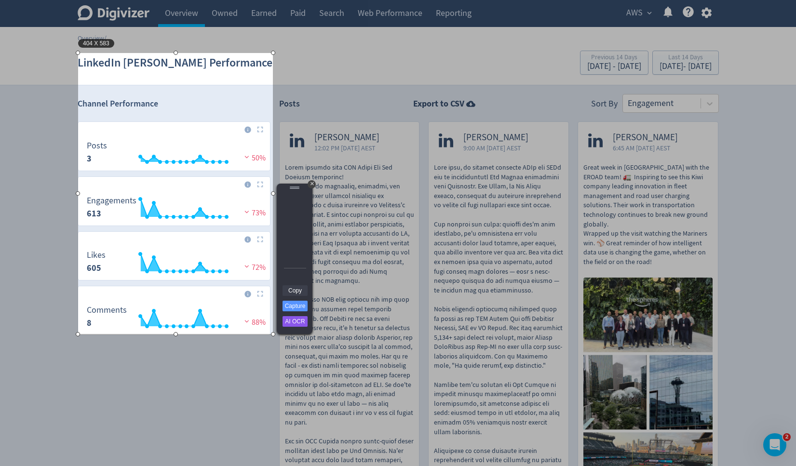
click at [299, 292] on link "Copy" at bounding box center [294, 290] width 25 height 11
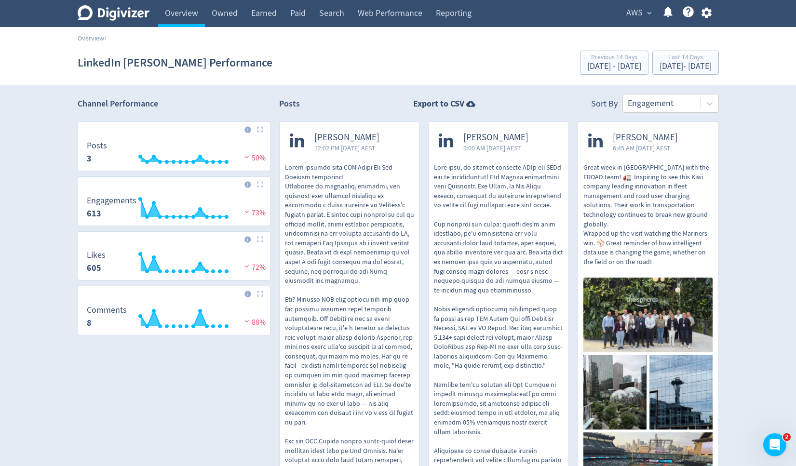
click at [638, 17] on span "AWS" at bounding box center [634, 12] width 16 height 15
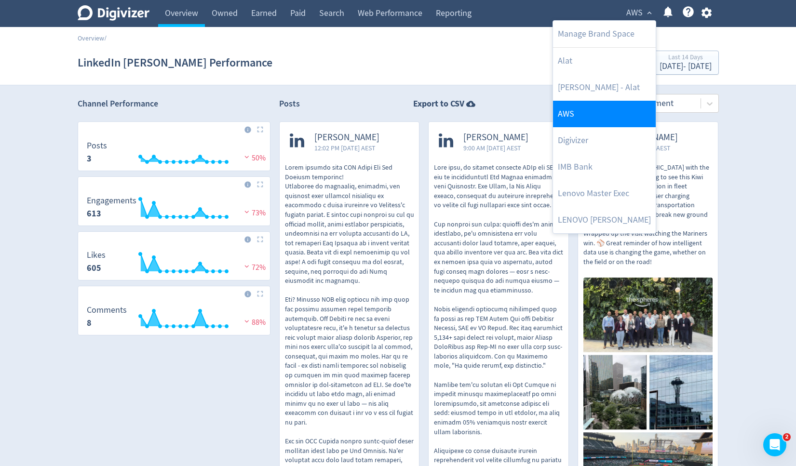
click at [603, 108] on link "AWS" at bounding box center [604, 114] width 103 height 27
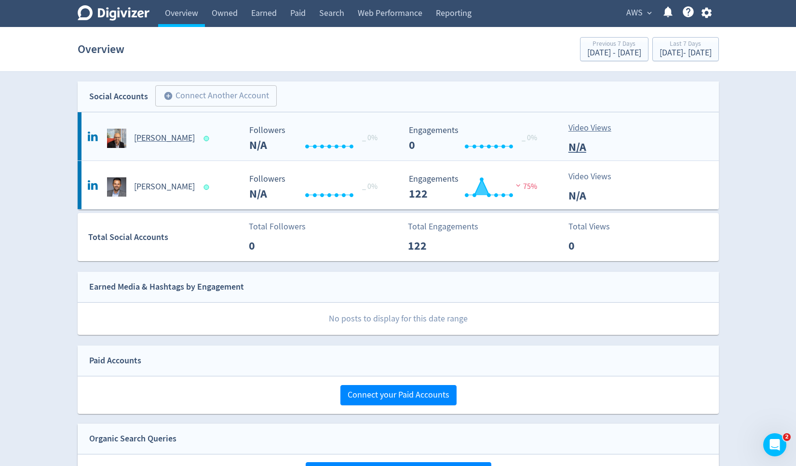
click at [167, 138] on h5 "[PERSON_NAME]" at bounding box center [164, 139] width 61 height 12
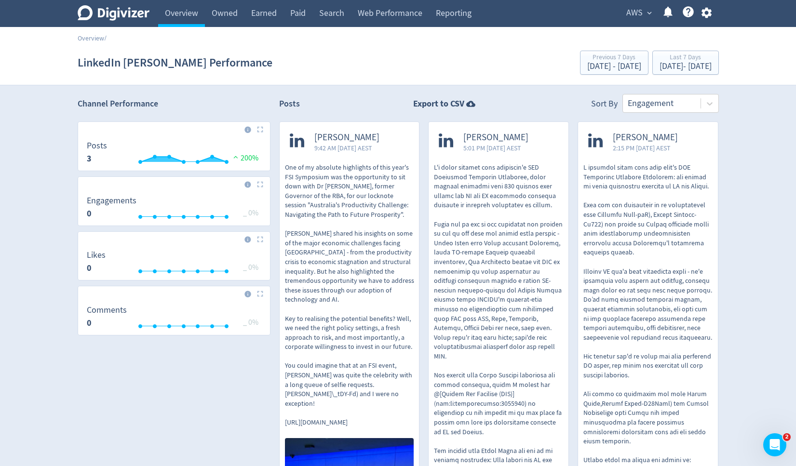
click at [706, 13] on icon "button" at bounding box center [706, 12] width 13 height 13
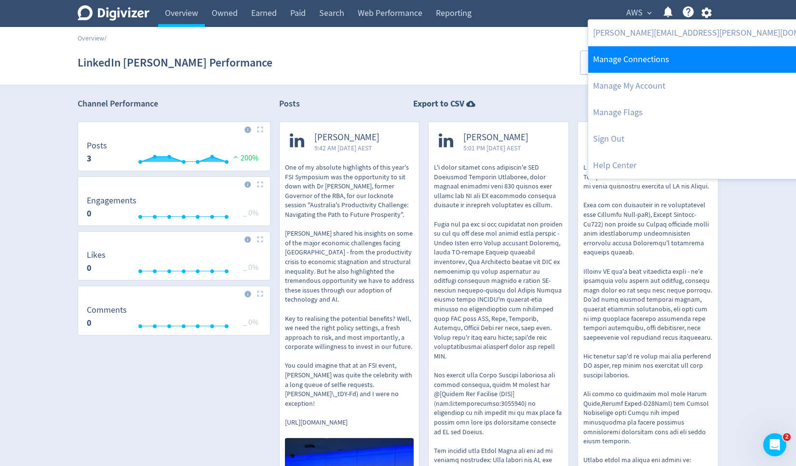
click at [679, 55] on link "Manage Connections" at bounding box center [716, 59] width 257 height 27
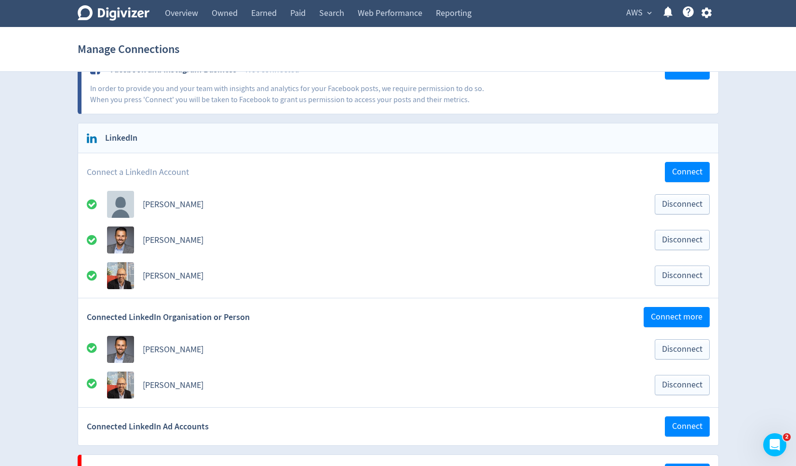
scroll to position [72, 0]
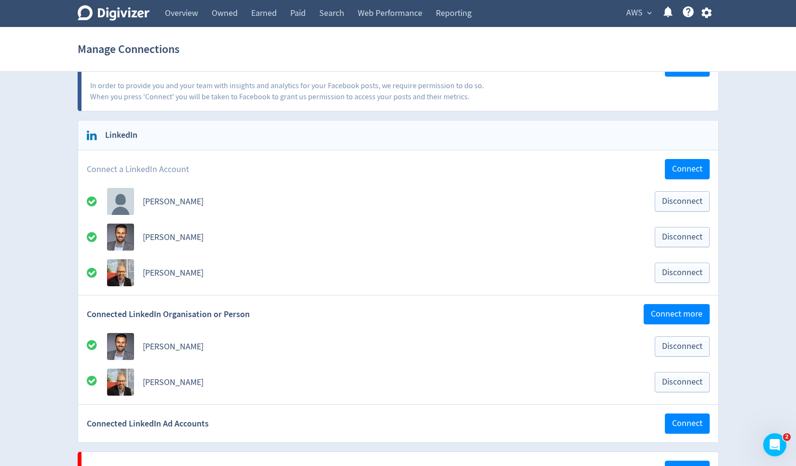
click at [181, 275] on link "[PERSON_NAME]" at bounding box center [173, 272] width 61 height 11
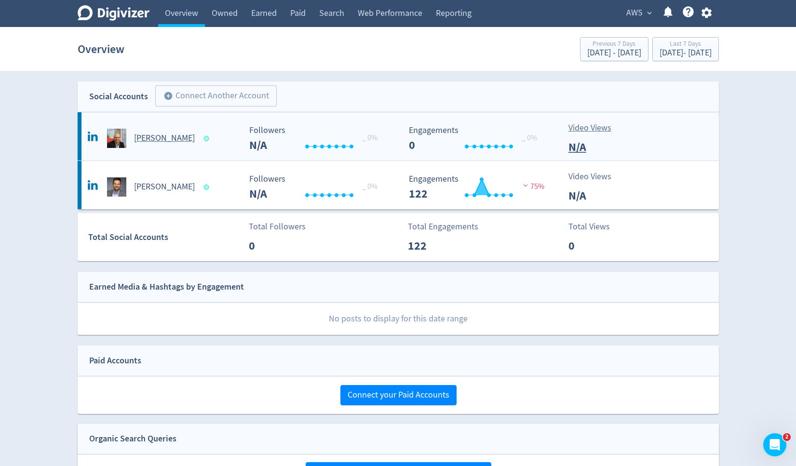
click at [175, 140] on h5 "[PERSON_NAME]" at bounding box center [164, 139] width 61 height 12
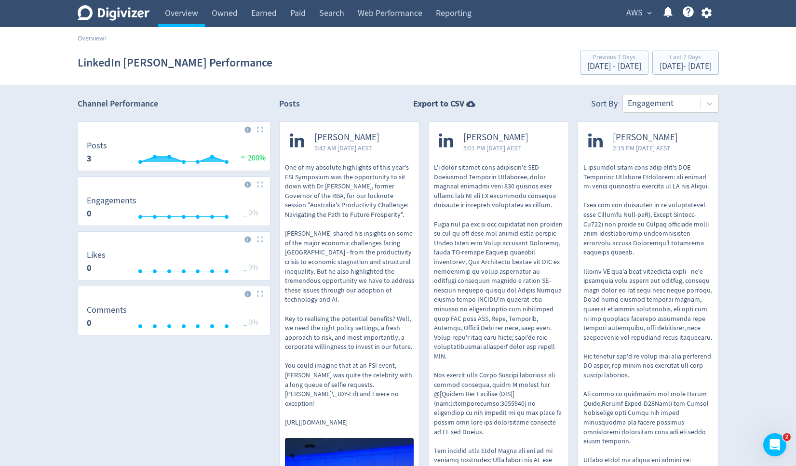
click at [708, 10] on icon "button" at bounding box center [706, 13] width 10 height 11
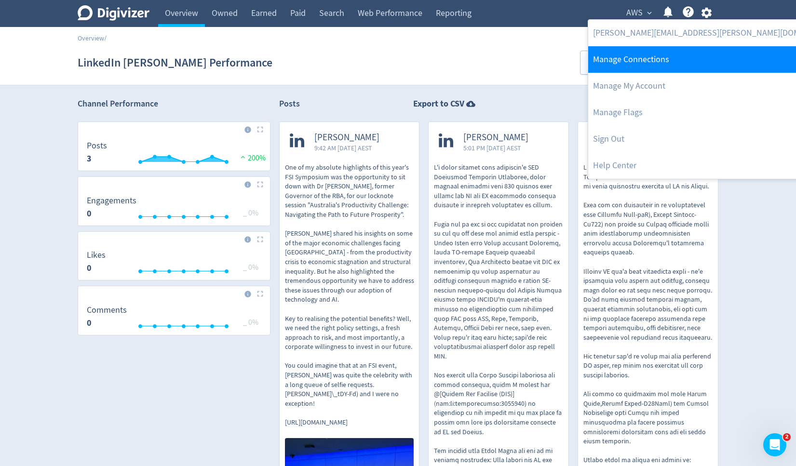
click at [673, 68] on link "Manage Connections" at bounding box center [716, 59] width 257 height 27
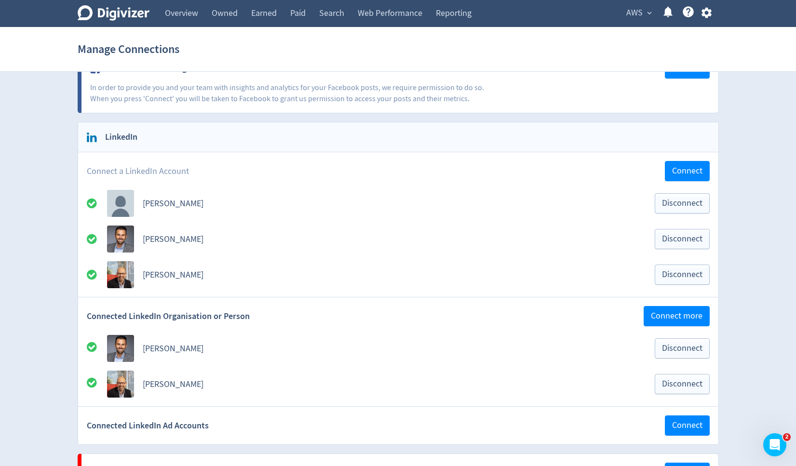
scroll to position [87, 0]
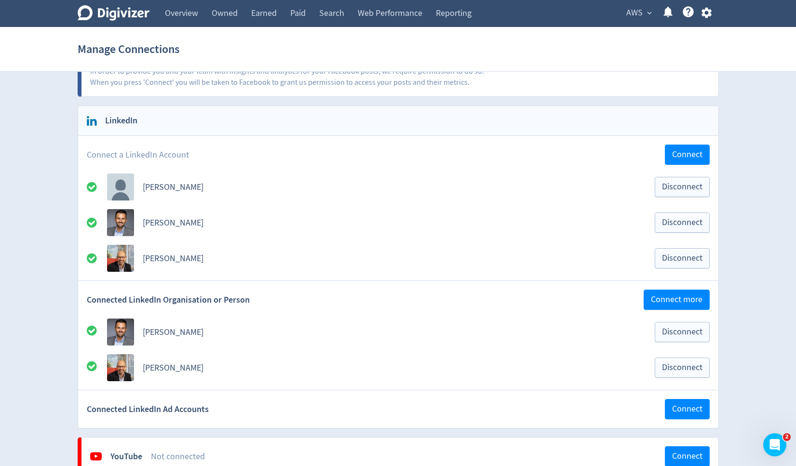
click at [179, 369] on link "[PERSON_NAME]" at bounding box center [173, 367] width 61 height 11
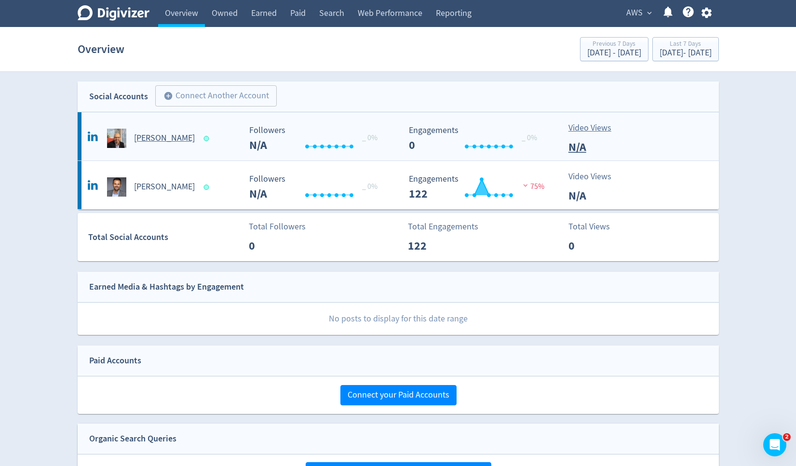
click at [155, 140] on h5 "[PERSON_NAME]" at bounding box center [164, 139] width 61 height 12
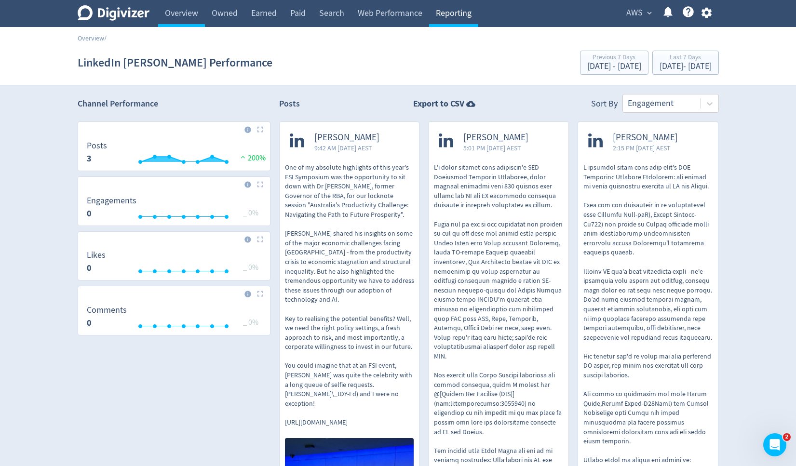
click at [440, 17] on link "Reporting" at bounding box center [453, 13] width 49 height 27
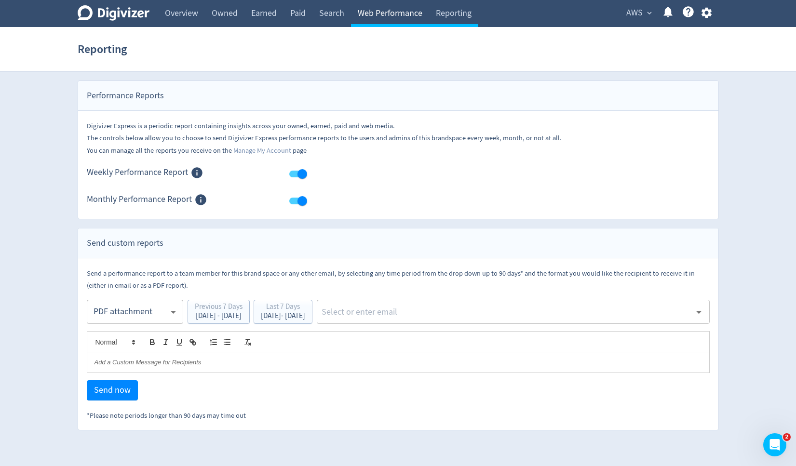
click at [394, 17] on link "Web Performance" at bounding box center [390, 13] width 78 height 27
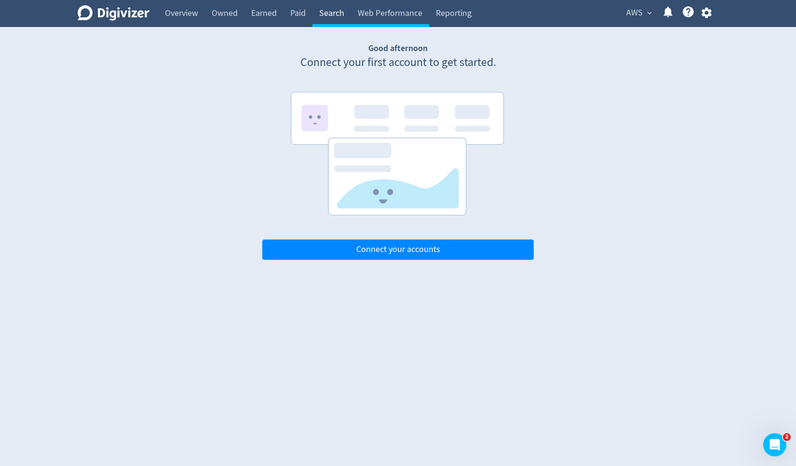
click at [333, 18] on link "Search" at bounding box center [331, 13] width 39 height 27
click at [288, 19] on link "Paid" at bounding box center [297, 13] width 29 height 27
click at [260, 18] on link "Earned" at bounding box center [263, 13] width 39 height 27
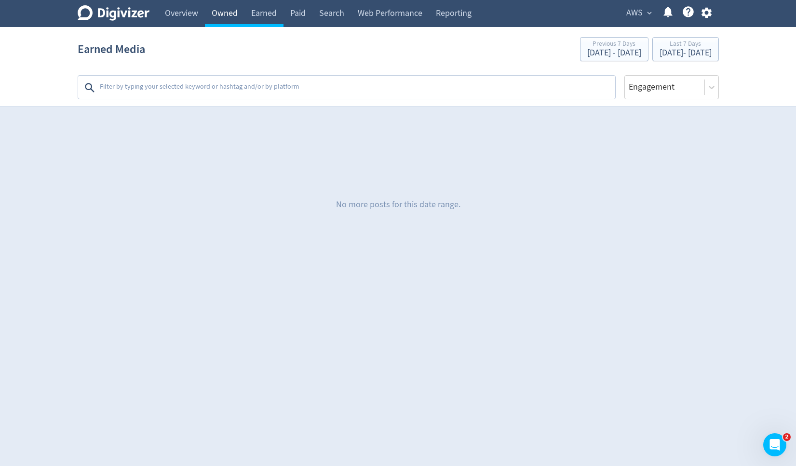
click at [225, 16] on link "Owned" at bounding box center [225, 13] width 40 height 27
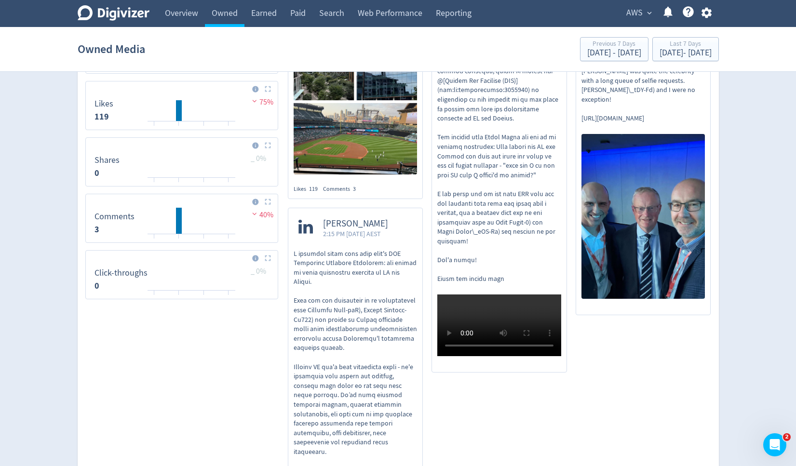
scroll to position [494, 0]
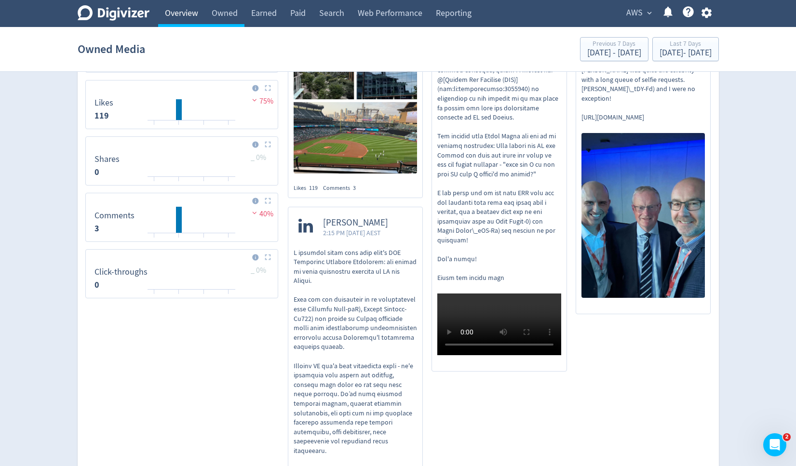
click at [179, 8] on link "Overview" at bounding box center [181, 13] width 47 height 27
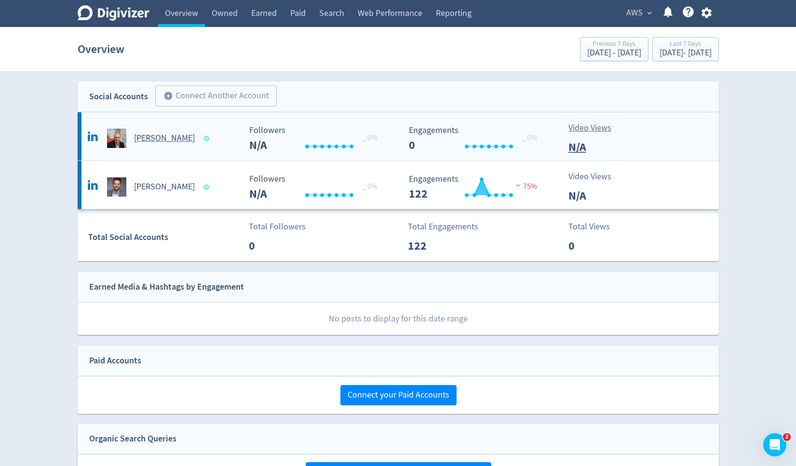
click at [166, 136] on h5 "[PERSON_NAME]" at bounding box center [164, 139] width 61 height 12
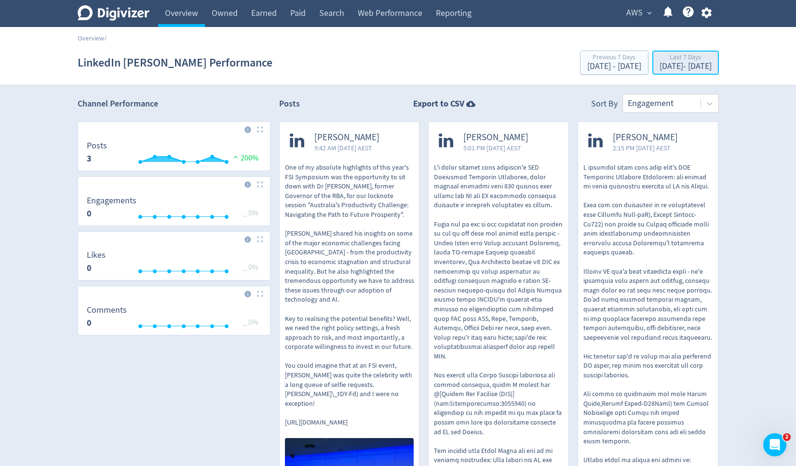
click at [659, 65] on div "[DATE] - [DATE]" at bounding box center [685, 66] width 52 height 9
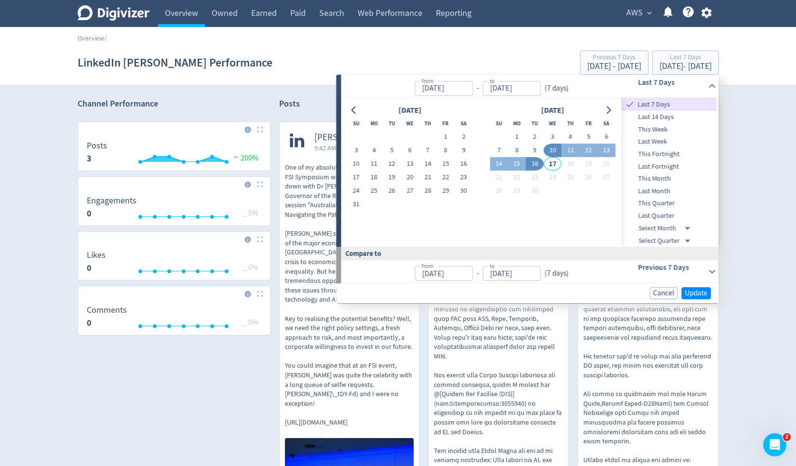
click at [649, 192] on span "Last Month" at bounding box center [668, 191] width 95 height 11
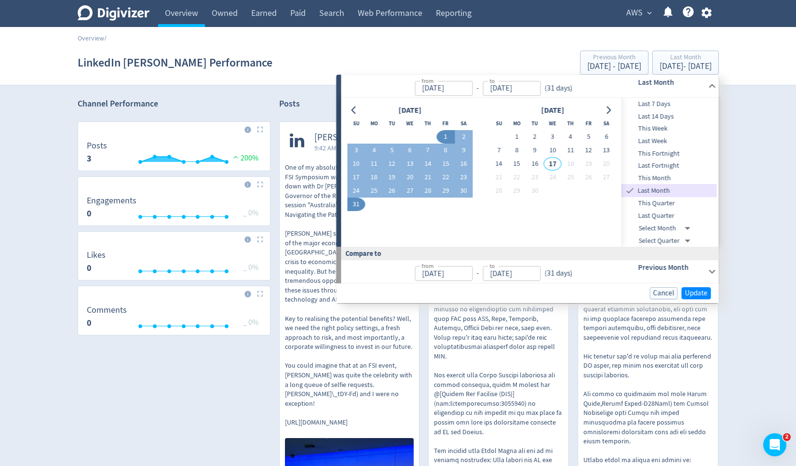
type input "[DATE]"
click at [690, 293] on span "Update" at bounding box center [696, 293] width 23 height 7
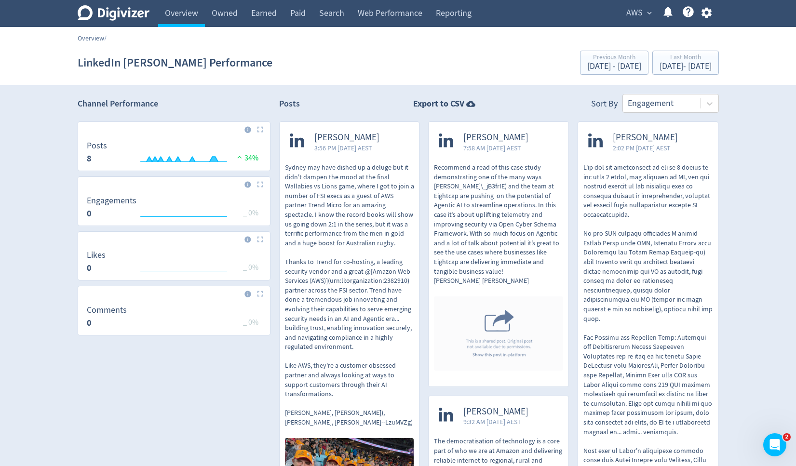
click at [91, 40] on link "Overview" at bounding box center [91, 38] width 27 height 9
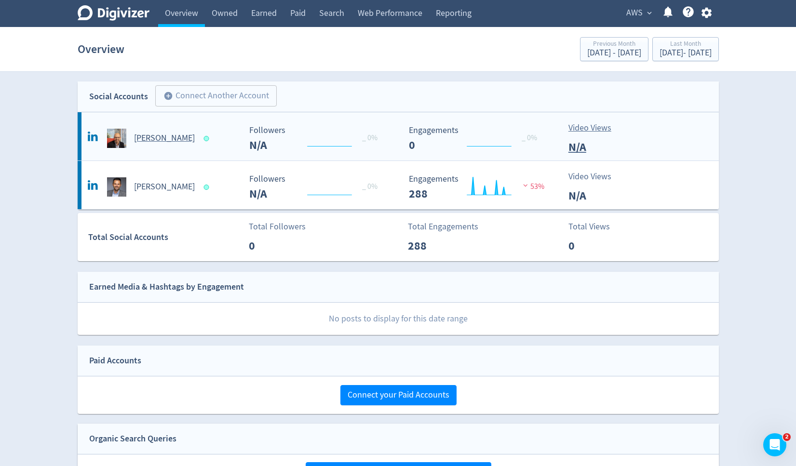
click at [161, 146] on div "[PERSON_NAME]" at bounding box center [163, 138] width 156 height 19
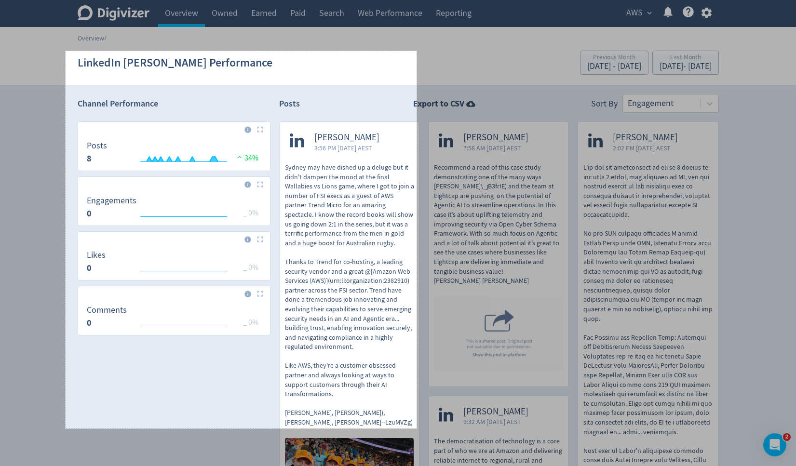
drag, startPoint x: 66, startPoint y: 51, endPoint x: 416, endPoint y: 428, distance: 515.3
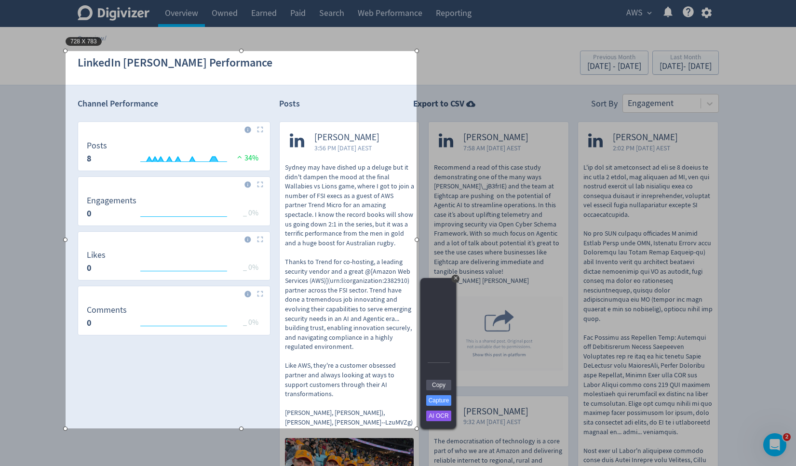
click at [180, 340] on div "728 X 783" at bounding box center [241, 239] width 351 height 377
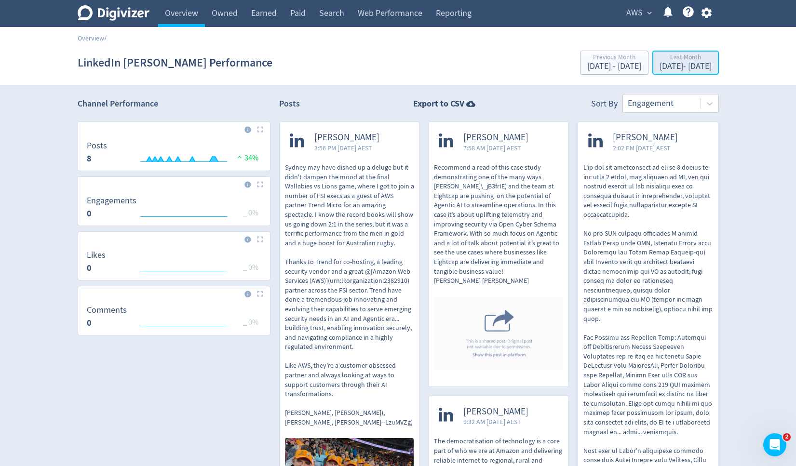
click at [677, 60] on div "Last Month" at bounding box center [685, 58] width 52 height 8
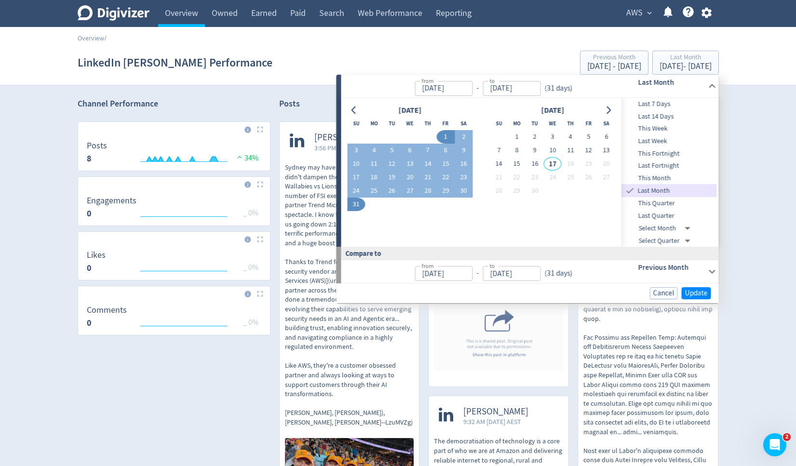
click at [669, 113] on span "Last 14 Days" at bounding box center [668, 116] width 95 height 11
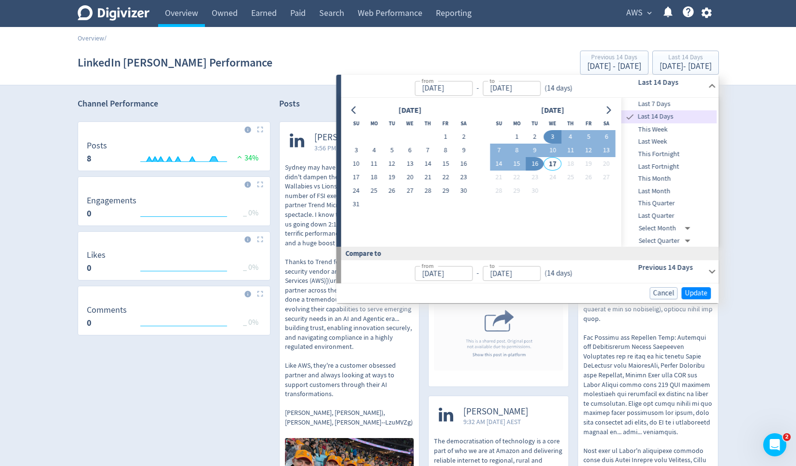
type input "[DATE]"
click at [691, 288] on button "Update" at bounding box center [695, 293] width 29 height 12
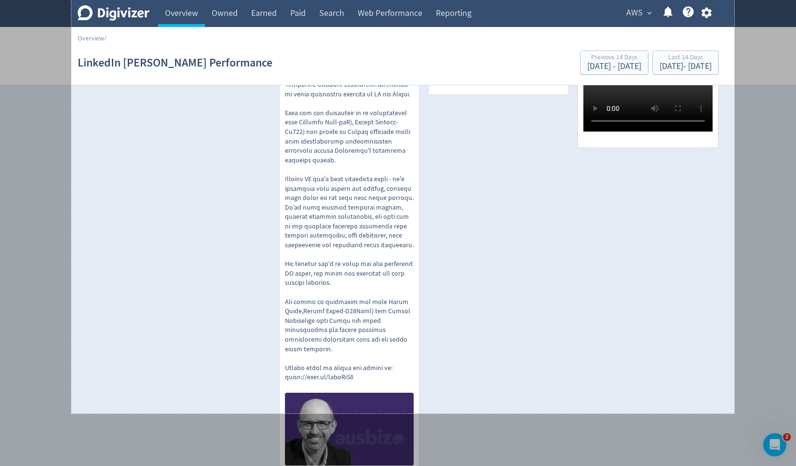
scroll to position [609, 0]
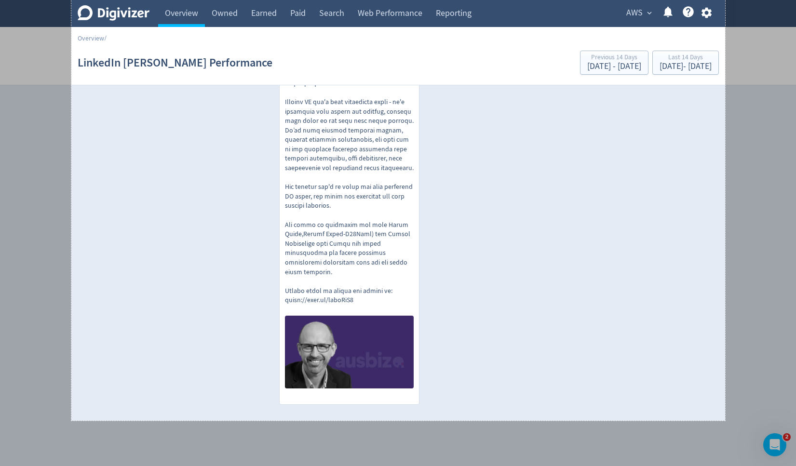
drag, startPoint x: 71, startPoint y: 53, endPoint x: 725, endPoint y: 421, distance: 749.6
click at [744, 377] on link "Copy" at bounding box center [746, 378] width 25 height 11
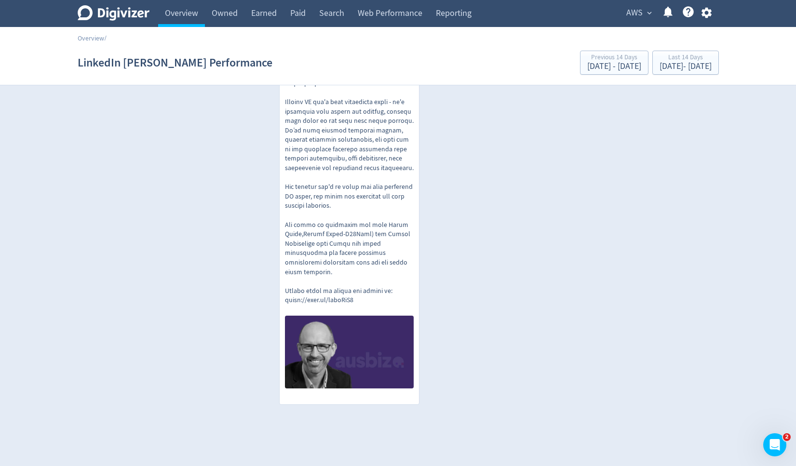
scroll to position [0, 0]
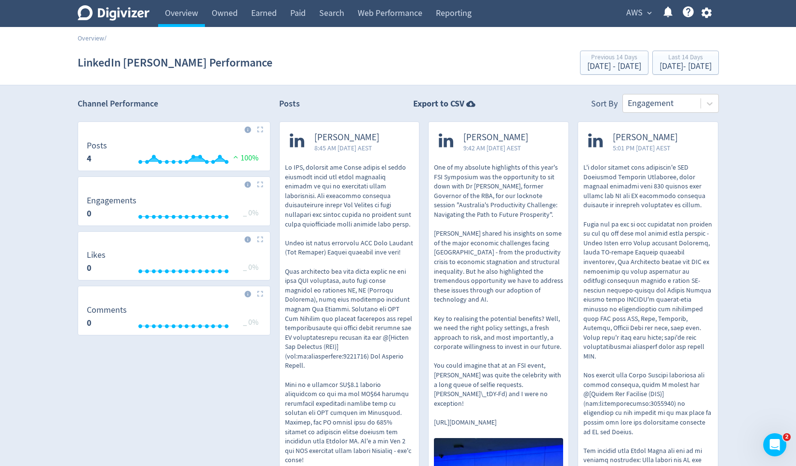
click at [639, 13] on span "AWS" at bounding box center [634, 12] width 16 height 15
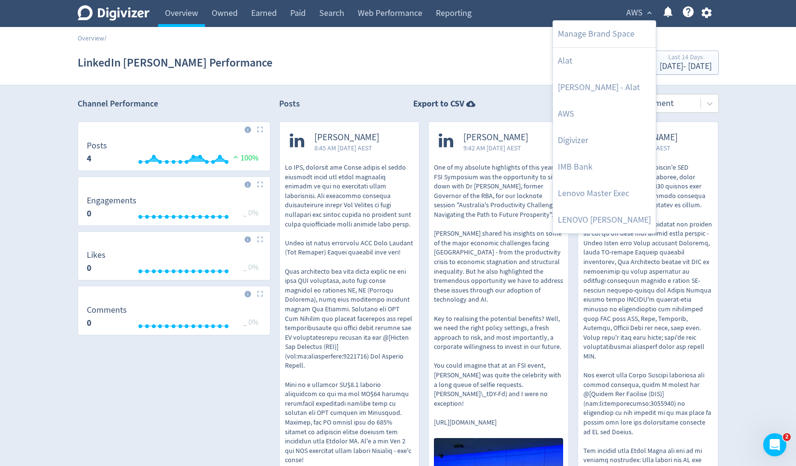
click at [758, 217] on div at bounding box center [398, 233] width 796 height 466
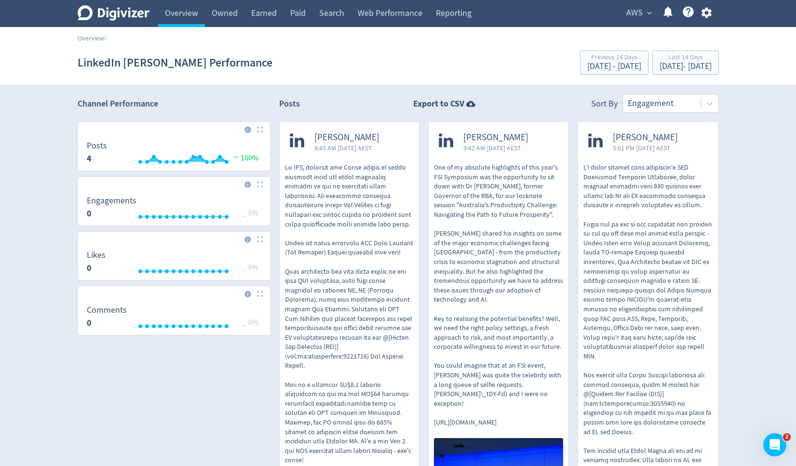
click at [639, 12] on span "AWS" at bounding box center [634, 12] width 16 height 15
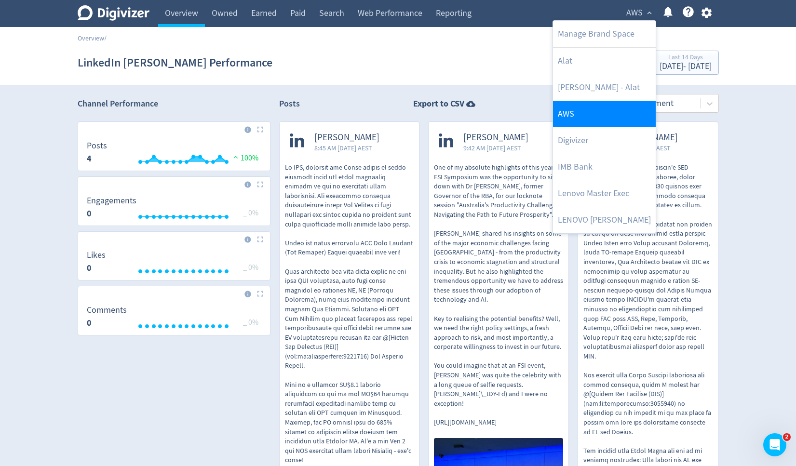
click at [586, 113] on link "AWS" at bounding box center [604, 114] width 103 height 27
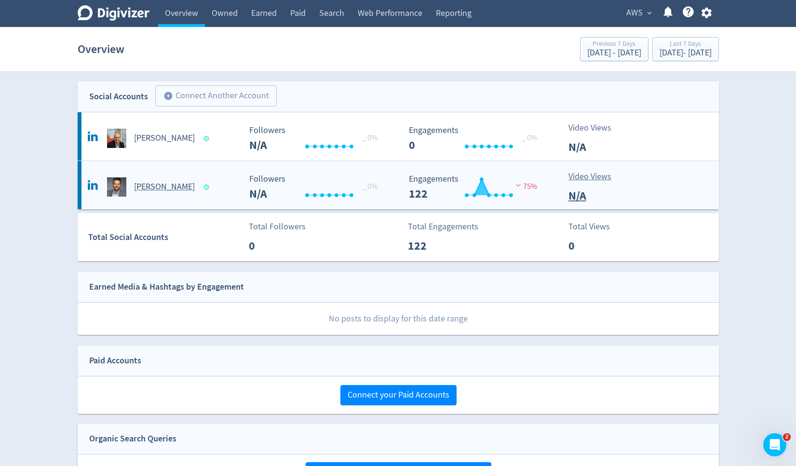
click at [175, 189] on h5 "[PERSON_NAME]" at bounding box center [164, 187] width 61 height 12
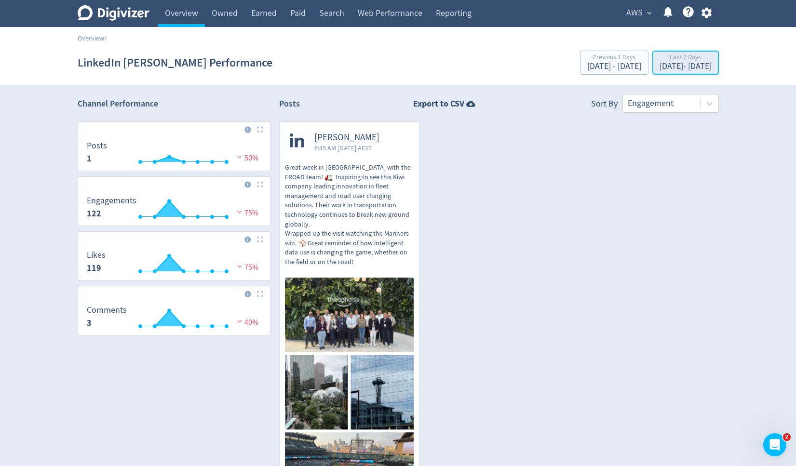
click at [659, 65] on div "[DATE] - [DATE]" at bounding box center [685, 66] width 52 height 9
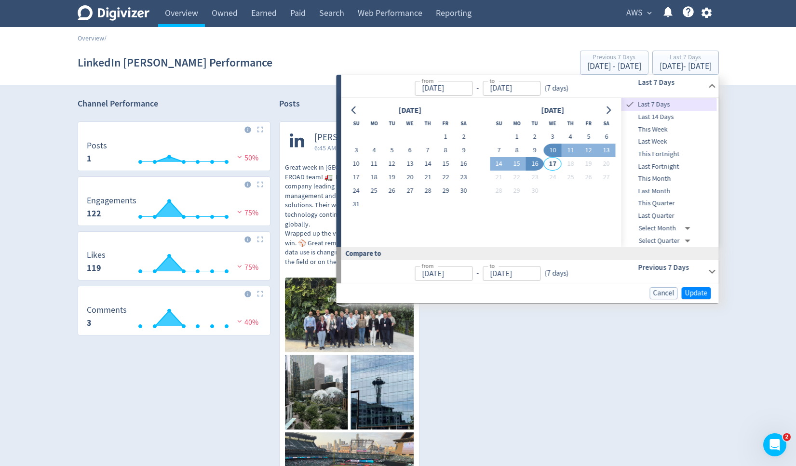
click at [654, 118] on span "Last 14 Days" at bounding box center [668, 117] width 95 height 11
type input "[DATE]"
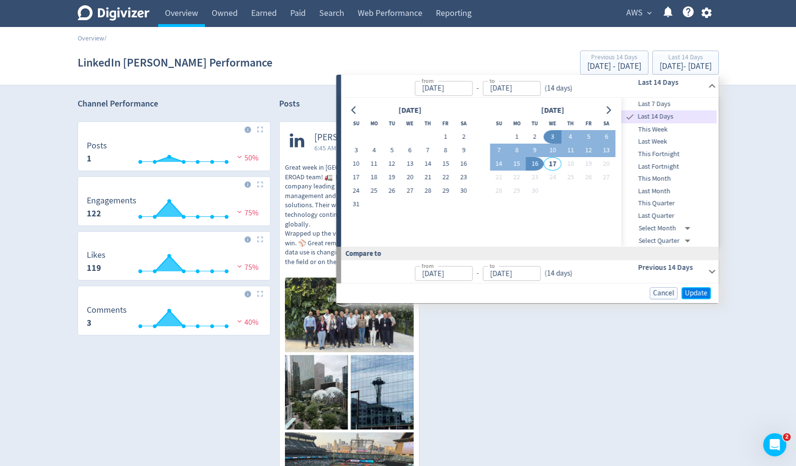
click at [694, 291] on span "Update" at bounding box center [696, 293] width 23 height 7
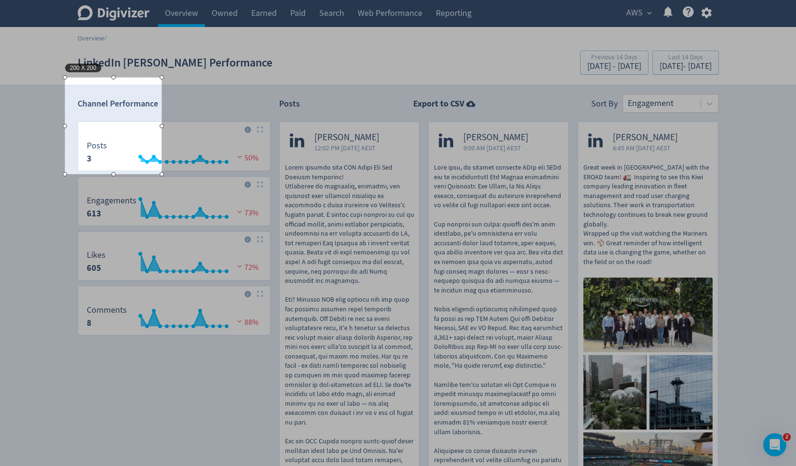
drag, startPoint x: 82, startPoint y: 65, endPoint x: 128, endPoint y: 139, distance: 87.9
click at [128, 139] on div "200 X 200" at bounding box center [113, 126] width 96 height 96
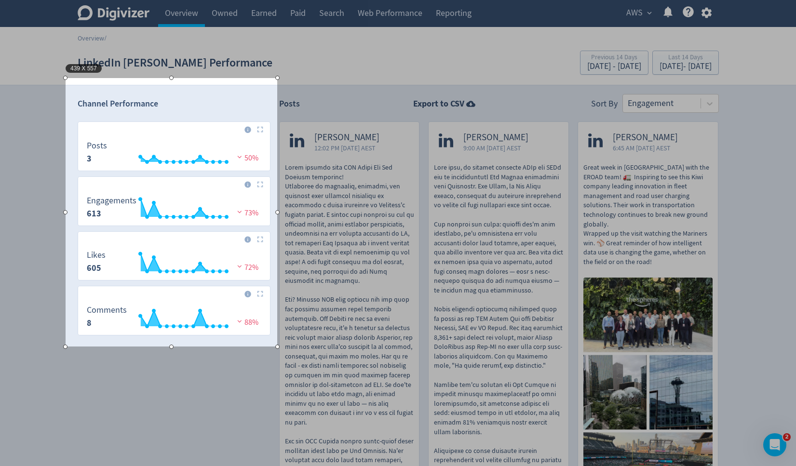
drag, startPoint x: 162, startPoint y: 174, endPoint x: 278, endPoint y: 347, distance: 207.0
click at [278, 347] on div at bounding box center [277, 347] width 4 height 4
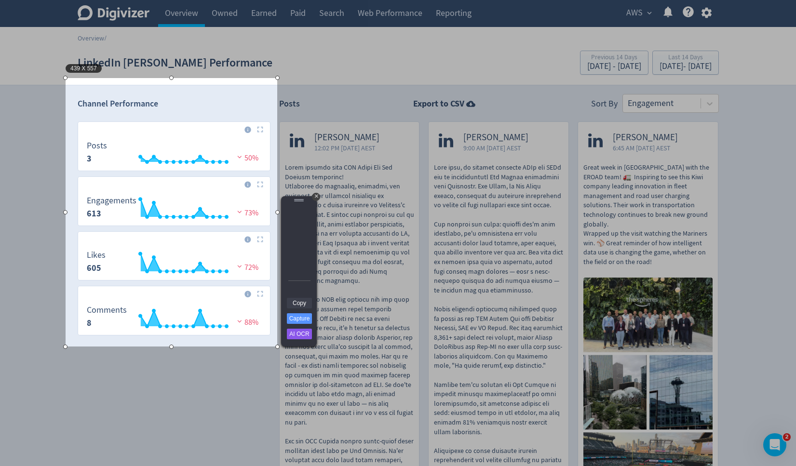
click at [300, 303] on link "Copy" at bounding box center [299, 303] width 25 height 11
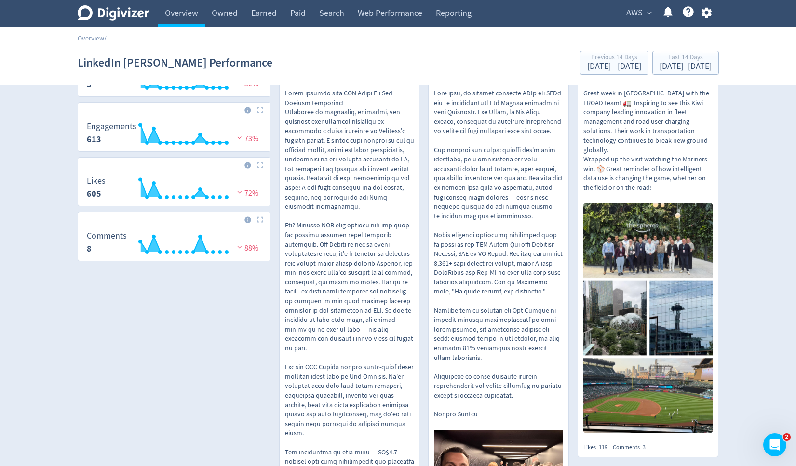
scroll to position [76, 0]
